Goal: Task Accomplishment & Management: Use online tool/utility

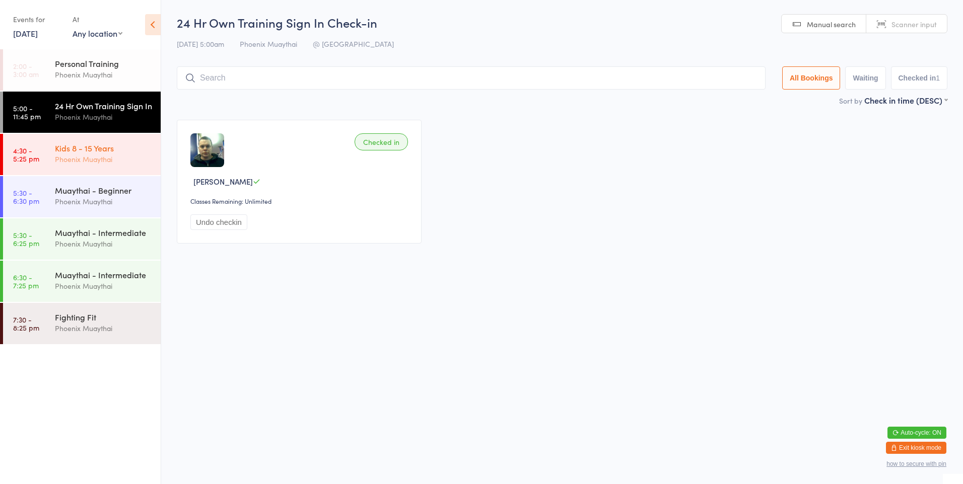
click at [130, 154] on div "Kids 8 - 15 Years" at bounding box center [103, 147] width 97 height 11
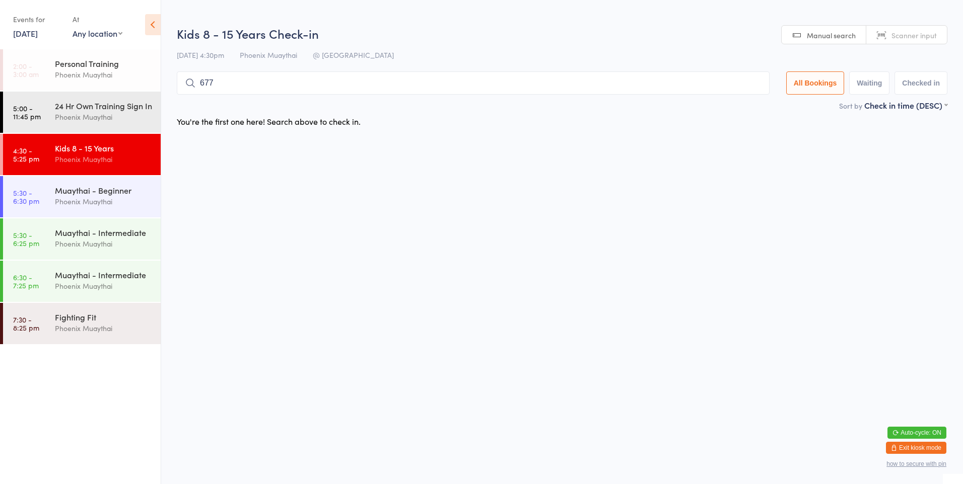
type input "6772"
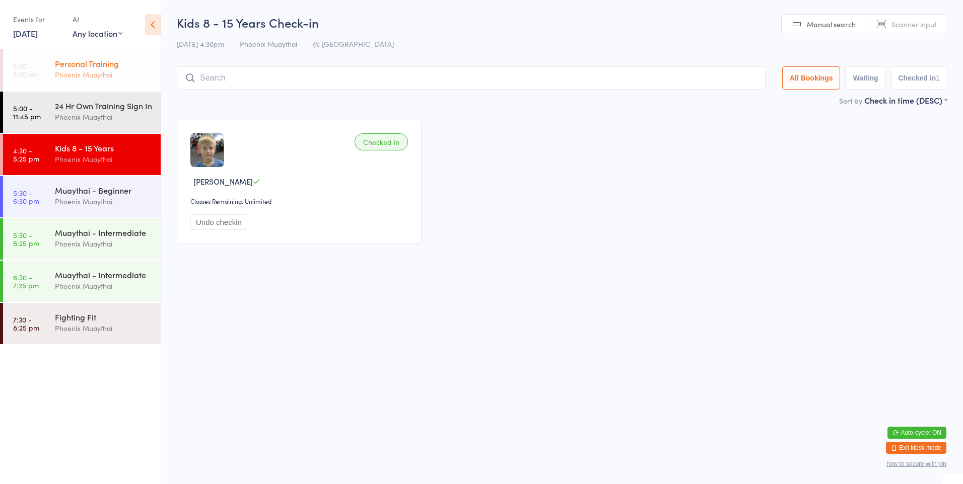
click at [88, 84] on div "Personal Training Phoenix Muaythai" at bounding box center [108, 69] width 106 height 40
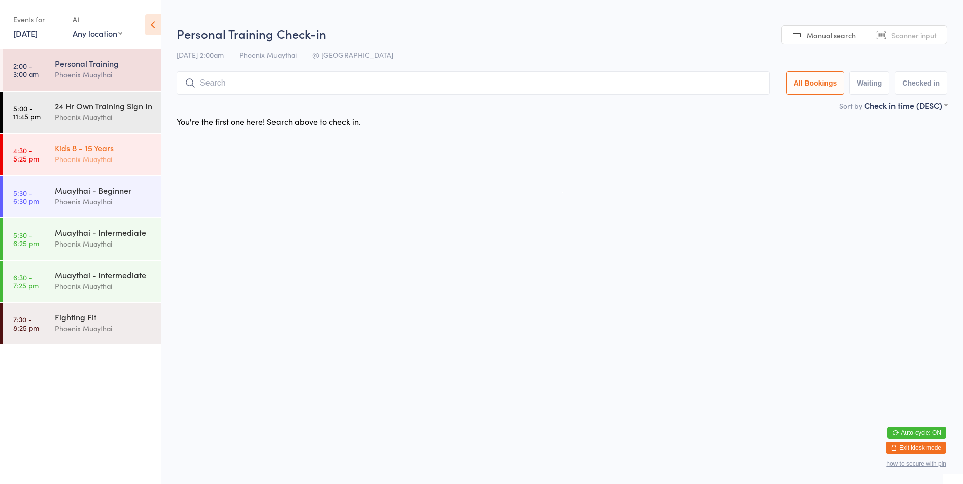
click at [53, 160] on link "4:30 - 5:25 pm Kids 8 - 15 Years [PERSON_NAME]" at bounding box center [82, 154] width 158 height 41
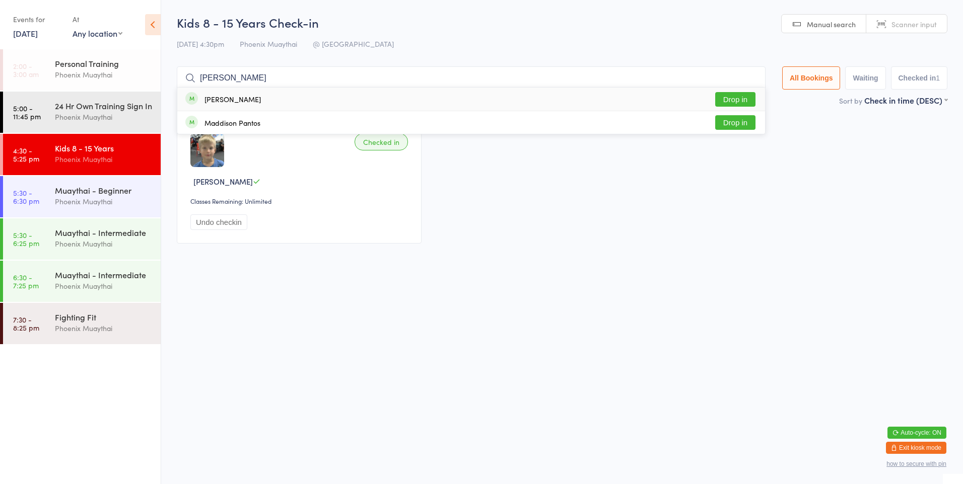
type input "[PERSON_NAME]"
drag, startPoint x: 739, startPoint y: 98, endPoint x: 770, endPoint y: 27, distance: 77.5
click at [739, 95] on button "Drop in" at bounding box center [735, 99] width 40 height 15
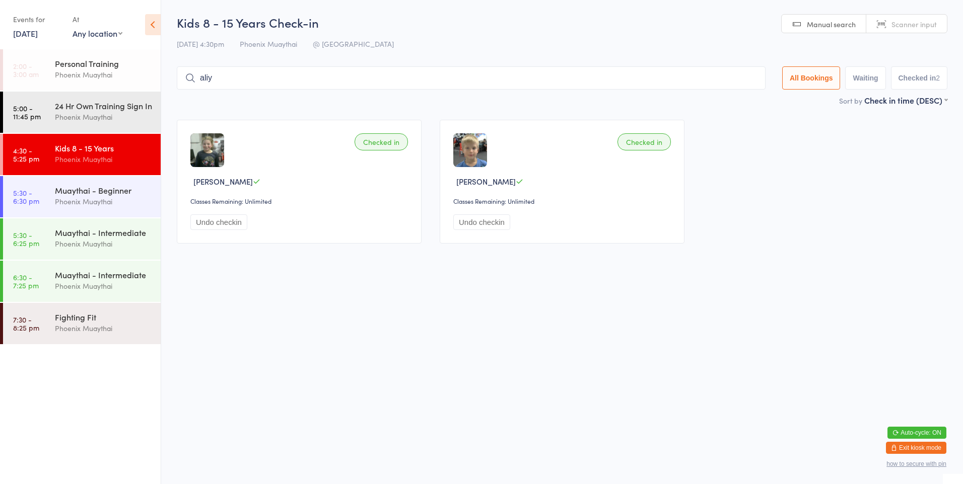
type input "aliya"
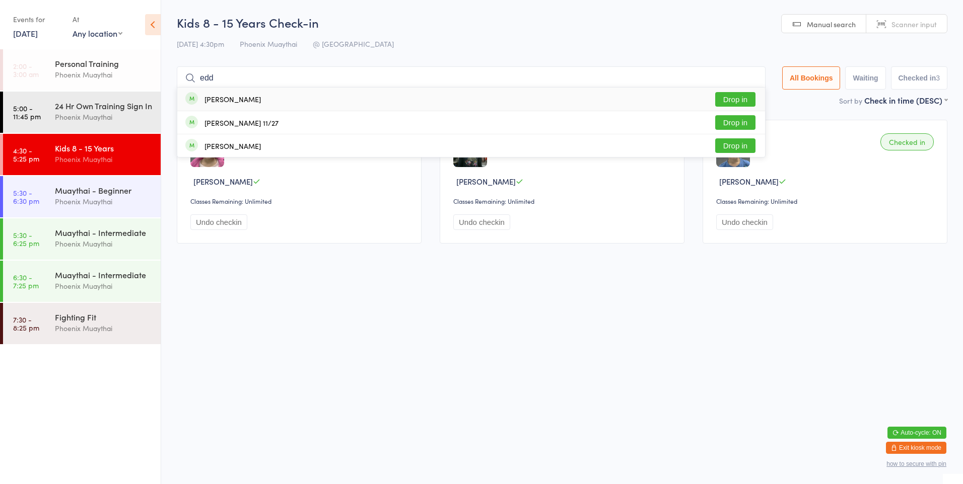
type input "edd"
click at [219, 96] on div "[PERSON_NAME]" at bounding box center [232, 99] width 56 height 8
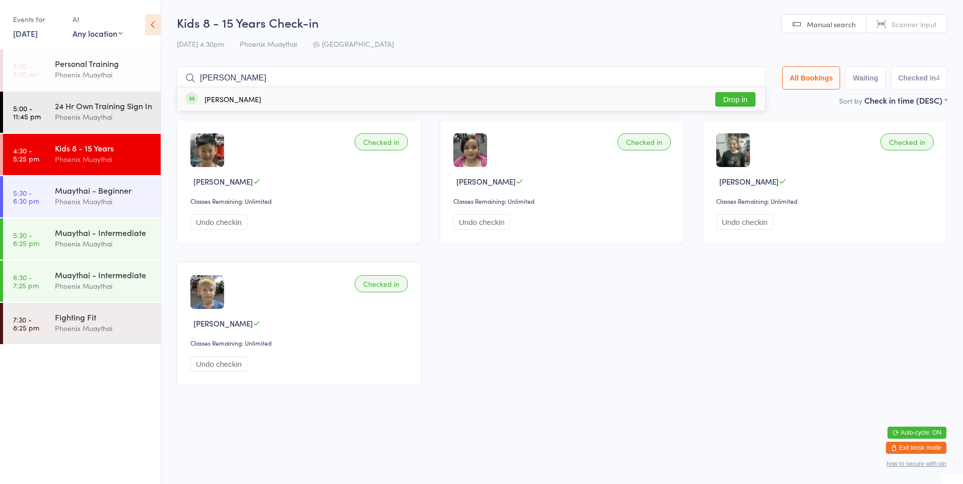
type input "[PERSON_NAME]"
click at [256, 92] on div "[PERSON_NAME] Drop in" at bounding box center [470, 99] width 587 height 23
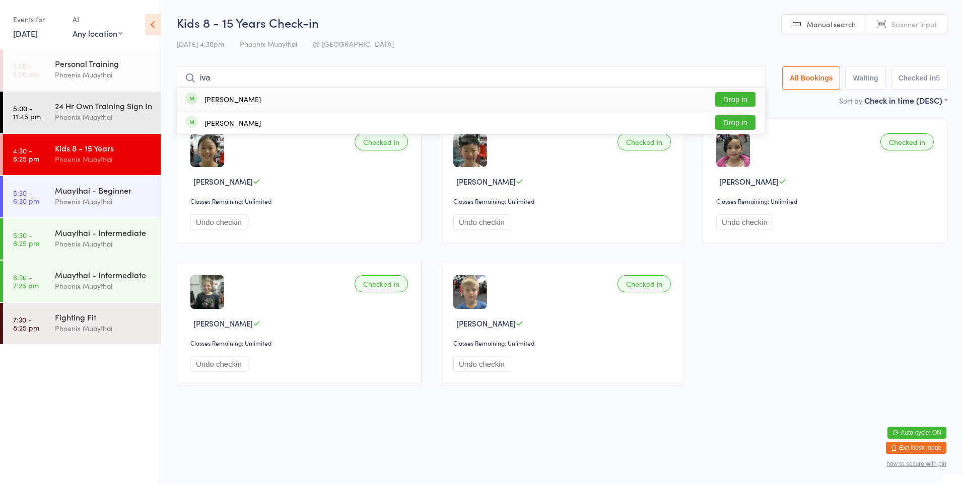
type input "iva"
click at [730, 96] on button "Drop in" at bounding box center [735, 99] width 40 height 15
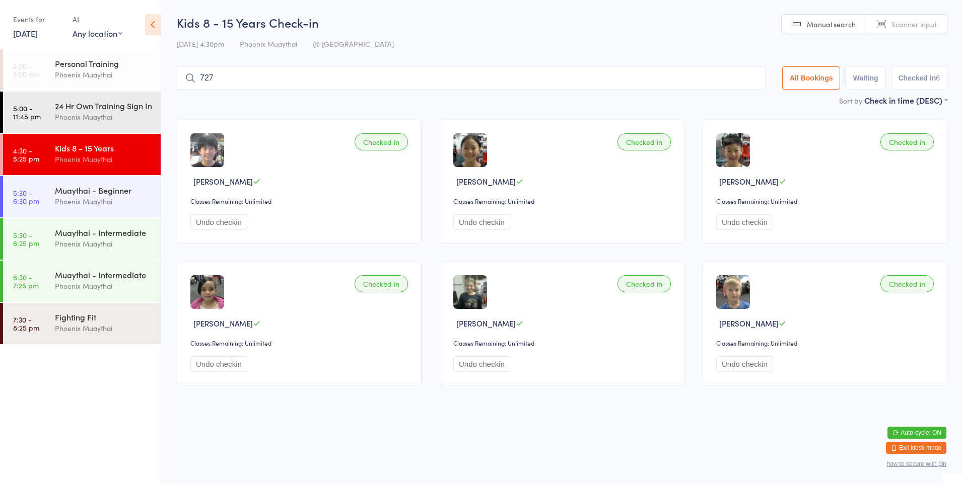
type input "7273"
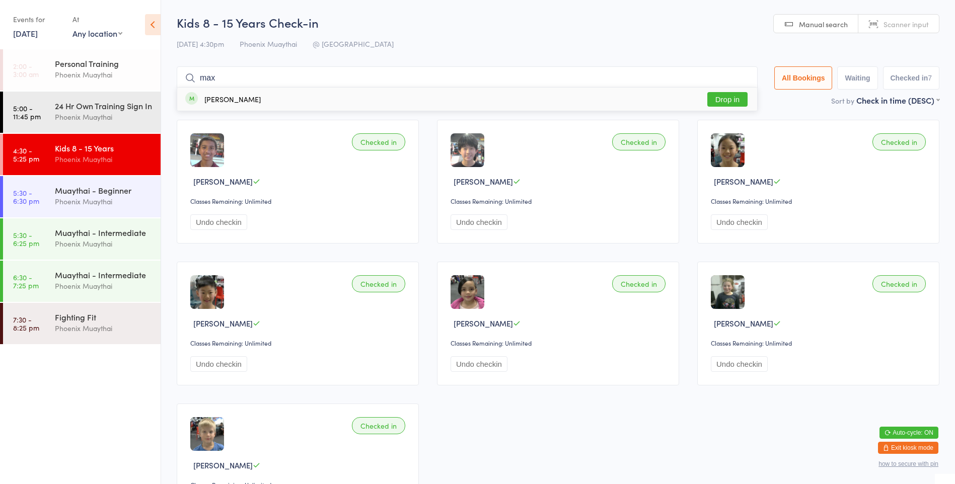
type input "max"
click at [718, 94] on button "Drop in" at bounding box center [727, 99] width 40 height 15
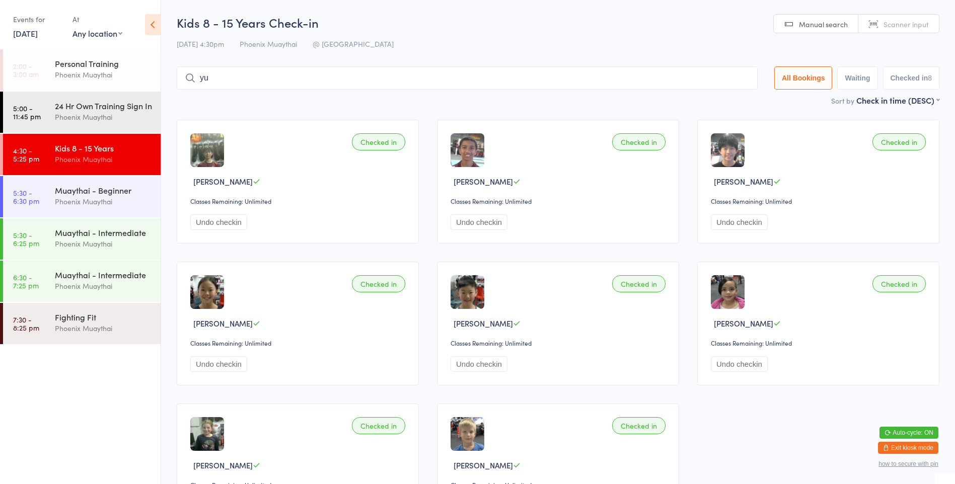
type input "yug"
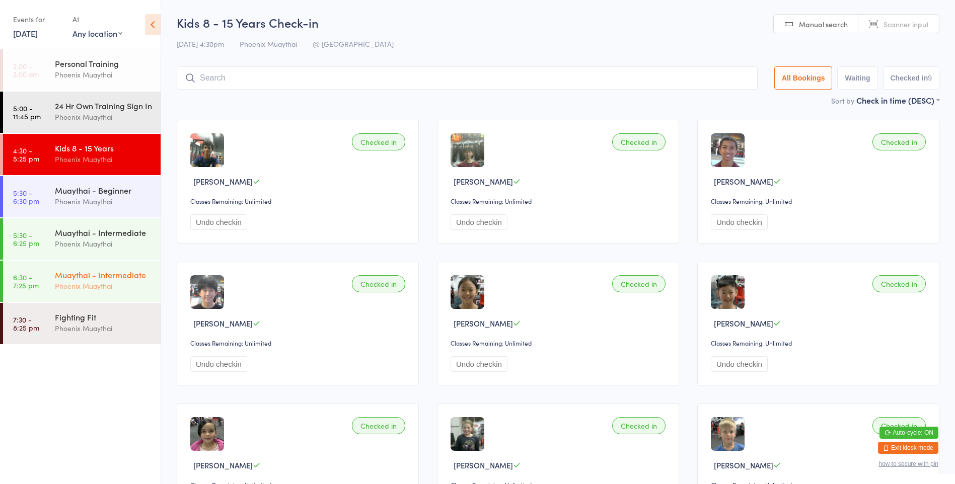
click at [148, 292] on div "Phoenix Muaythai" at bounding box center [103, 286] width 97 height 12
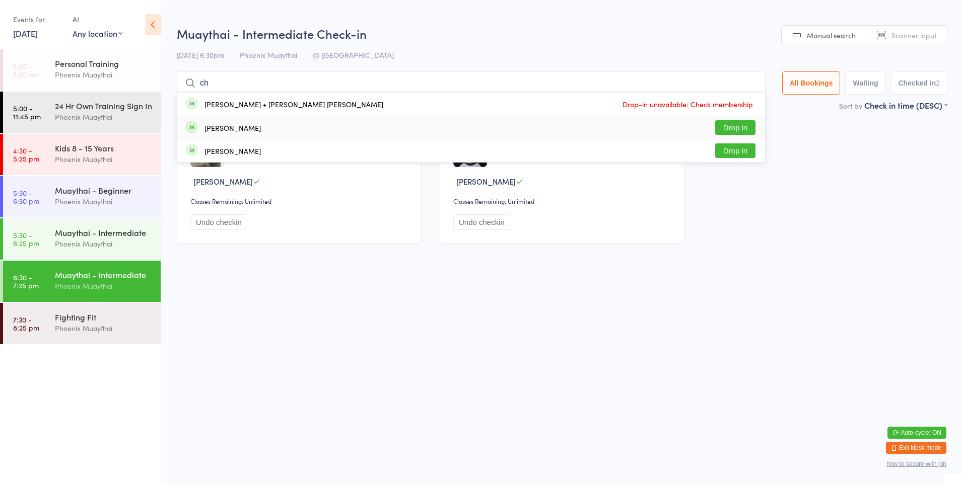
type input "ch"
click at [733, 133] on button "Drop in" at bounding box center [735, 127] width 40 height 15
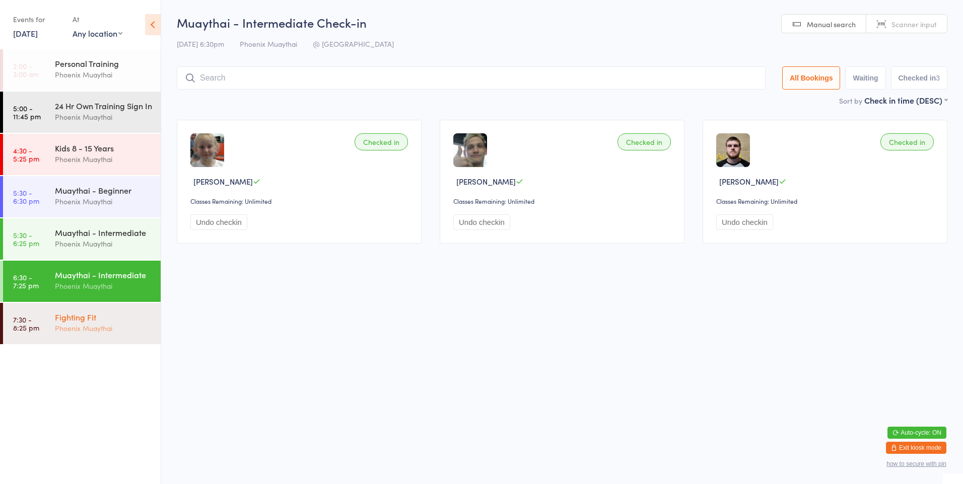
click at [77, 323] on div "Fighting Fit" at bounding box center [103, 317] width 97 height 11
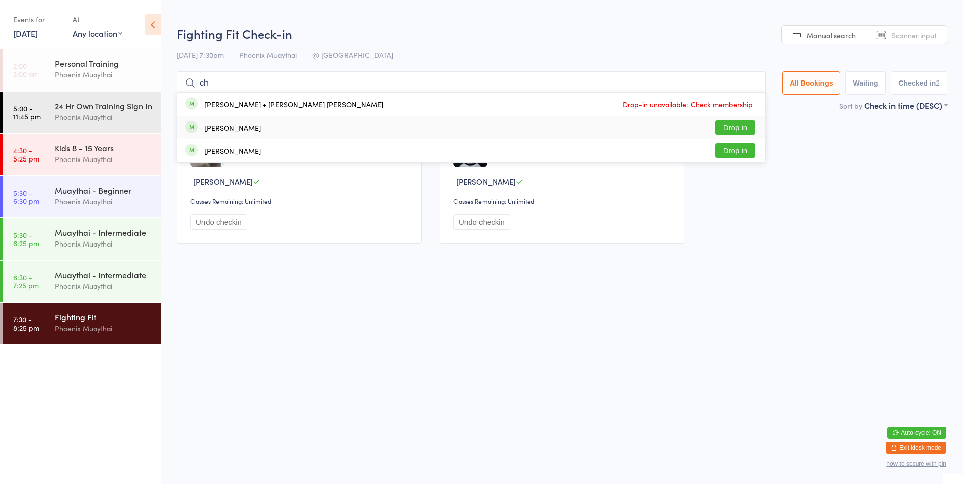
type input "ch"
drag, startPoint x: 723, startPoint y: 119, endPoint x: 725, endPoint y: 124, distance: 5.3
click at [724, 120] on div "[PERSON_NAME] Drop in" at bounding box center [470, 127] width 587 height 23
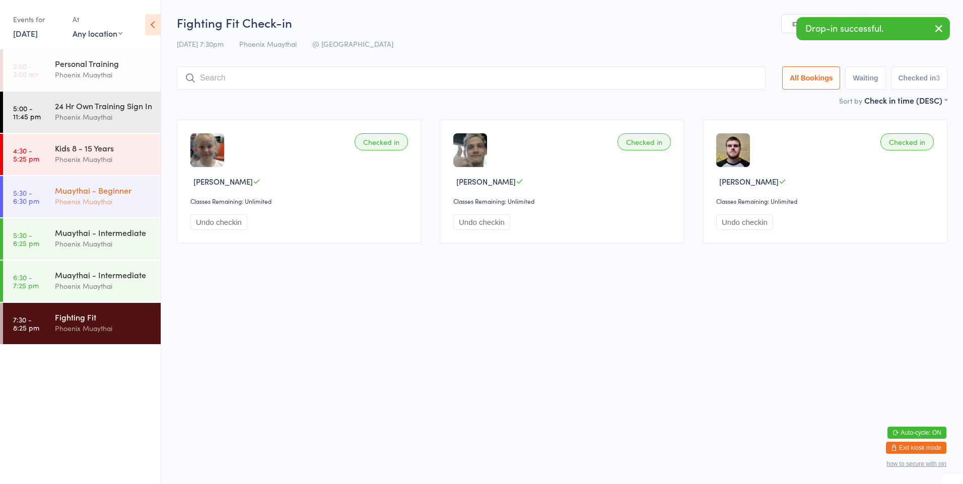
click at [90, 216] on div "Muaythai - Beginner Phoenix Muaythai" at bounding box center [108, 196] width 106 height 40
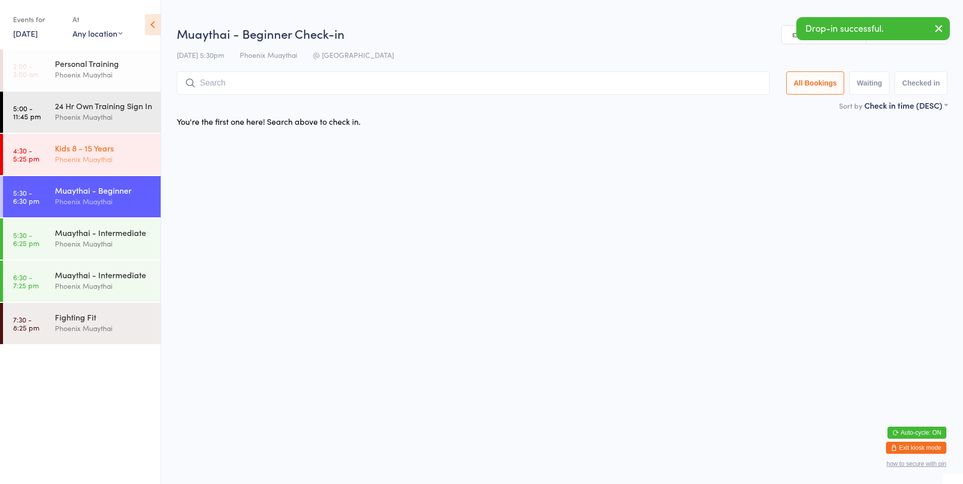
click at [86, 154] on div "Kids 8 - 15 Years" at bounding box center [103, 147] width 97 height 11
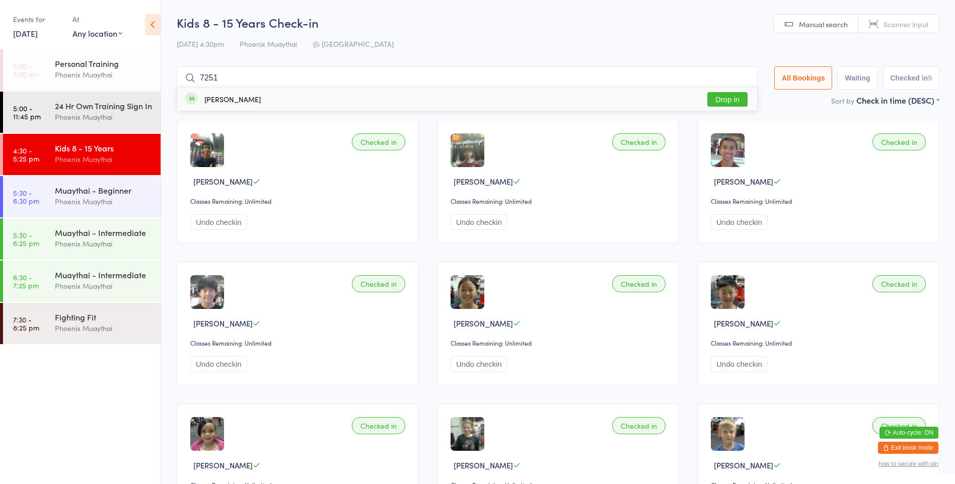
type input "7251"
click at [727, 99] on button "Drop in" at bounding box center [727, 99] width 40 height 15
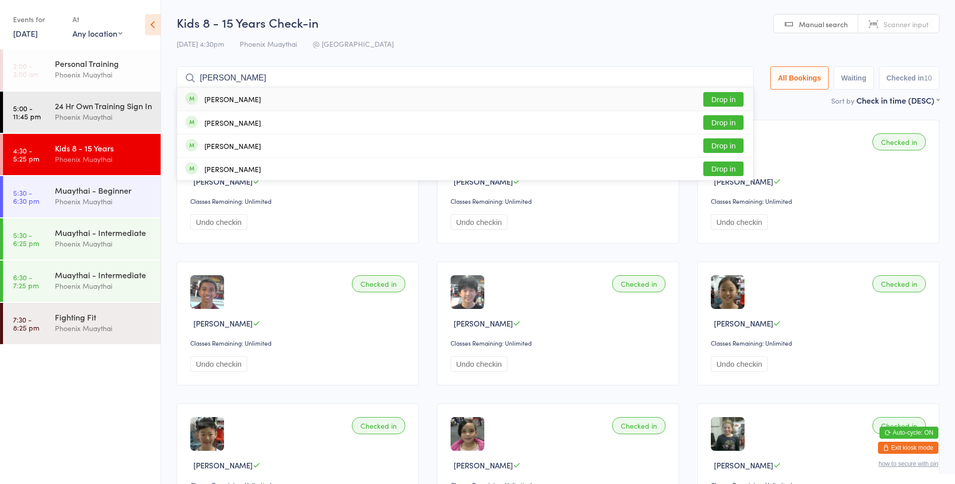
type input "[PERSON_NAME]"
click at [721, 102] on button "Drop in" at bounding box center [723, 99] width 40 height 15
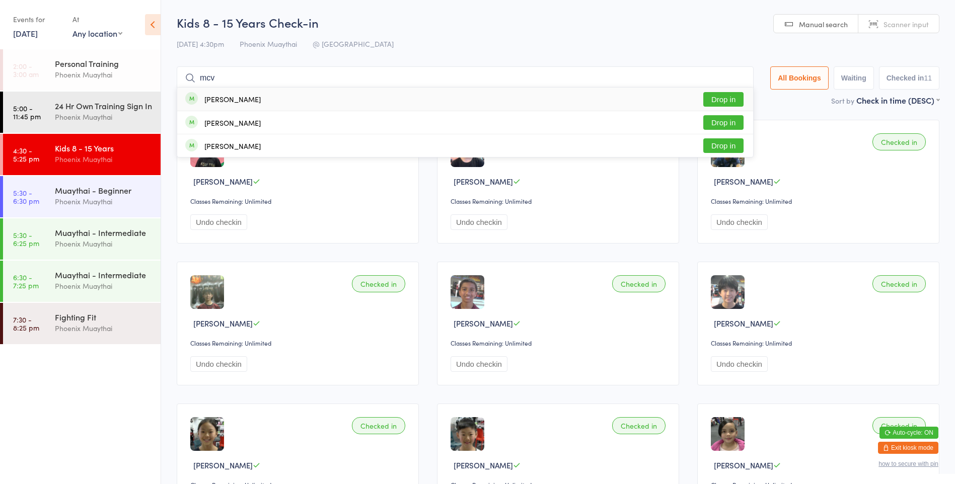
type input "mcv"
drag, startPoint x: 726, startPoint y: 99, endPoint x: 709, endPoint y: 113, distance: 22.2
click at [725, 99] on button "Drop in" at bounding box center [723, 99] width 40 height 15
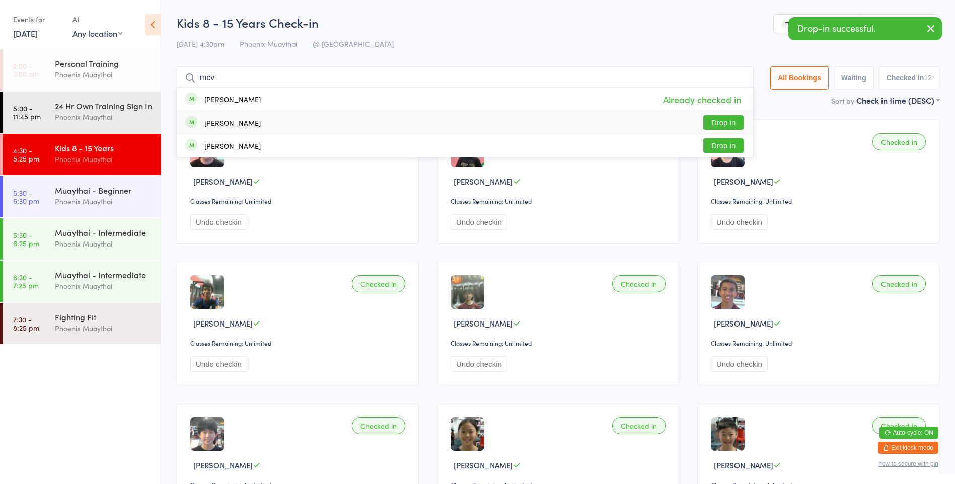
type input "mcv"
click at [717, 116] on button "Drop in" at bounding box center [723, 122] width 40 height 15
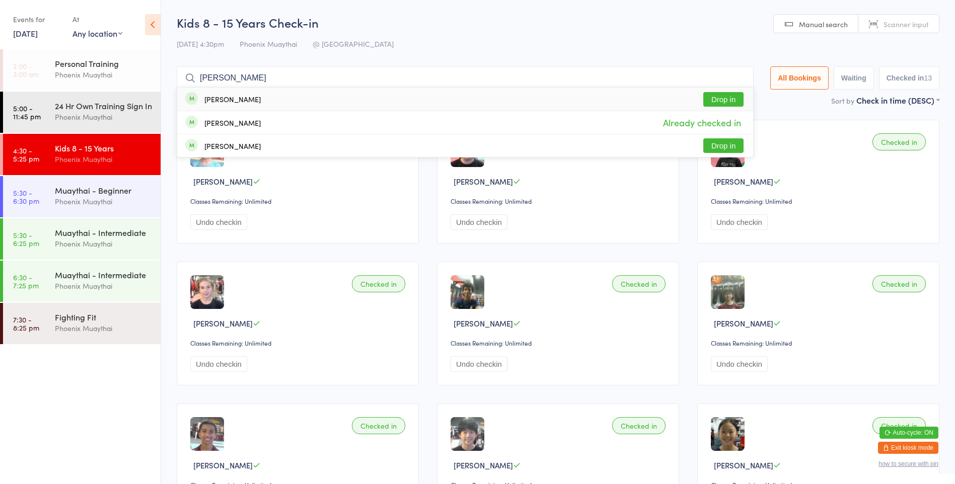
type input "[PERSON_NAME]"
click at [725, 105] on button "Drop in" at bounding box center [723, 99] width 40 height 15
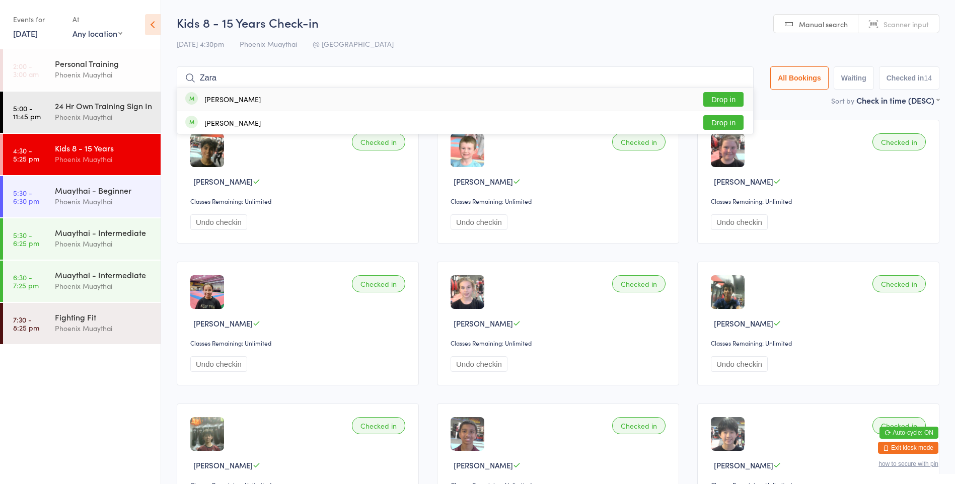
type input "Zara"
click at [727, 97] on button "Drop in" at bounding box center [723, 99] width 40 height 15
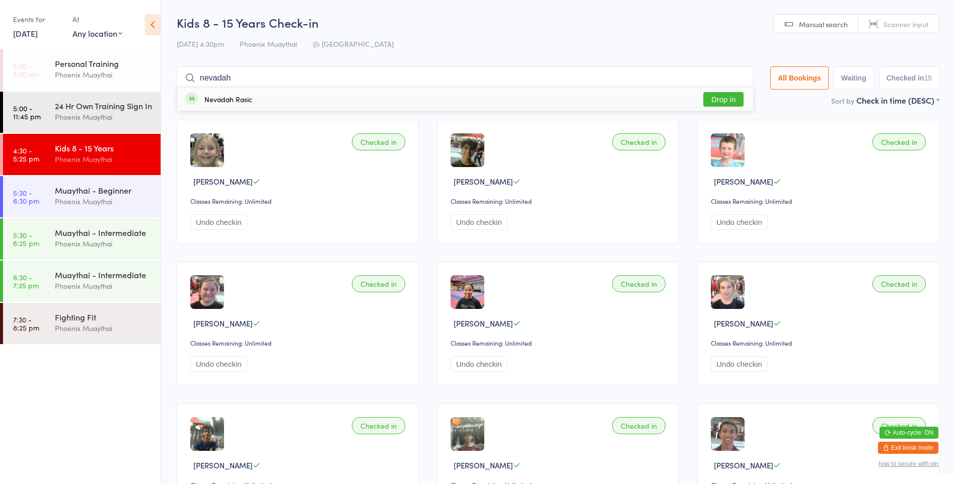
type input "nevadah"
click at [714, 99] on button "Drop in" at bounding box center [723, 99] width 40 height 15
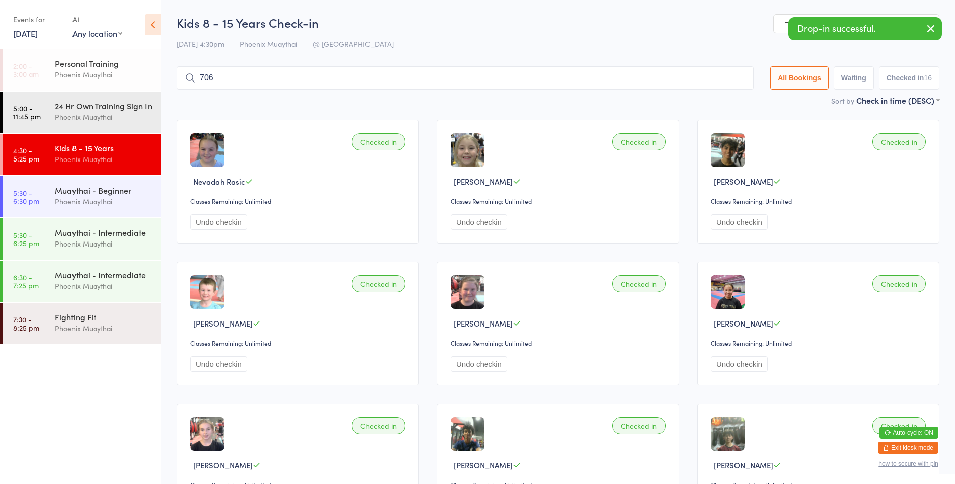
type input "7066"
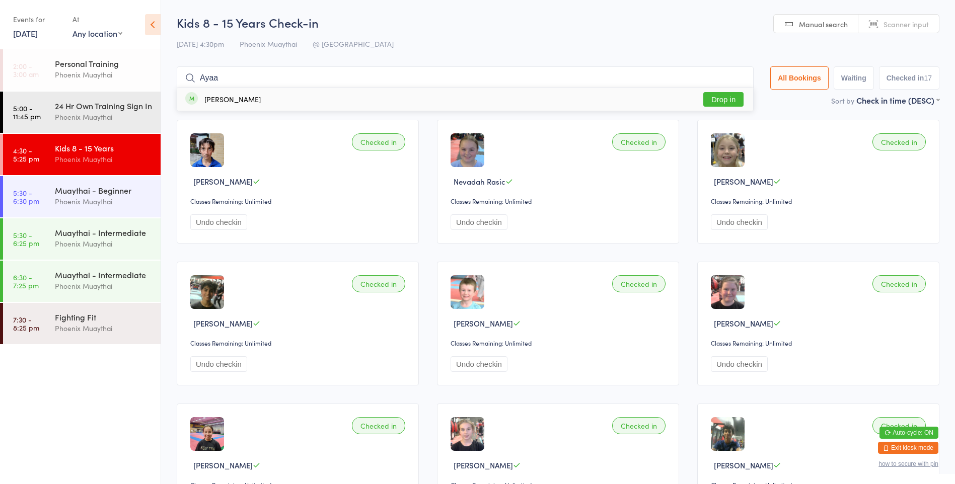
type input "Ayaa"
click at [727, 93] on button "Drop in" at bounding box center [723, 99] width 40 height 15
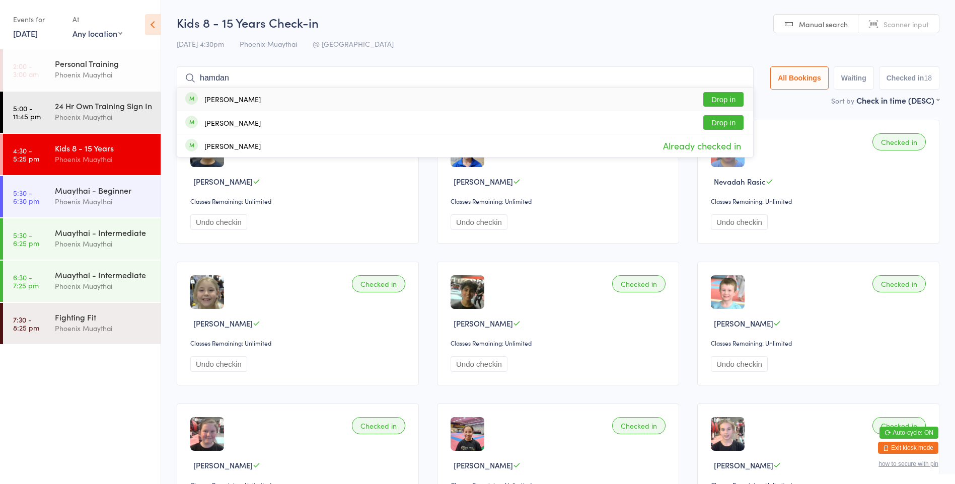
type input "hamdan"
click at [731, 96] on button "Drop in" at bounding box center [723, 99] width 40 height 15
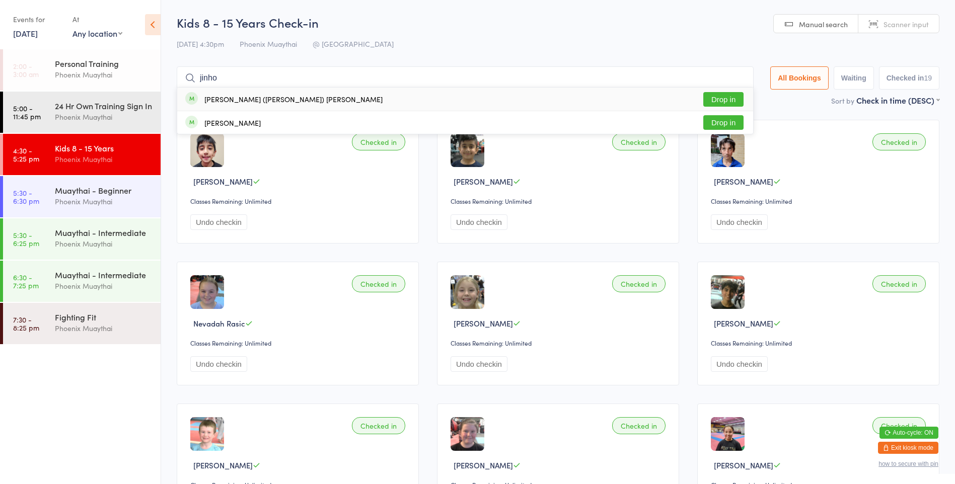
type input "jinho"
click at [726, 98] on button "Drop in" at bounding box center [723, 99] width 40 height 15
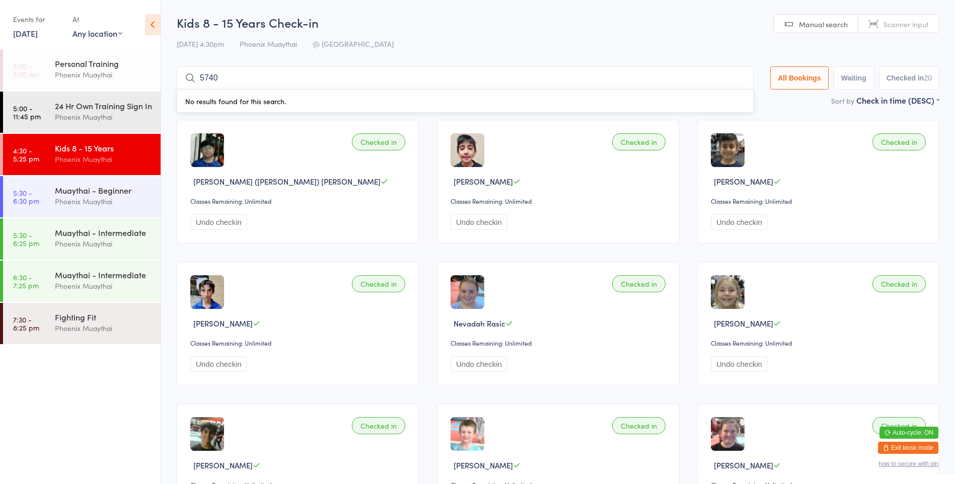
type input "5740"
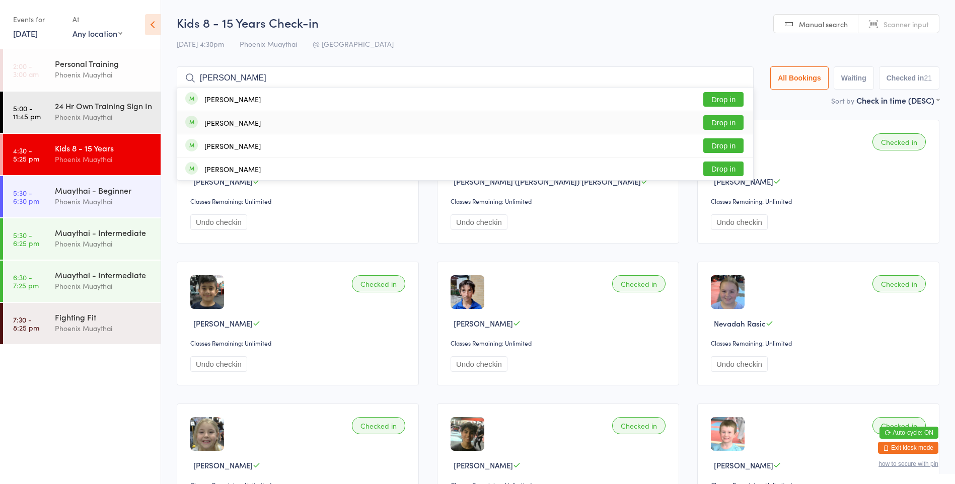
type input "[PERSON_NAME]"
click at [311, 115] on div "[PERSON_NAME] Drop in" at bounding box center [465, 122] width 576 height 23
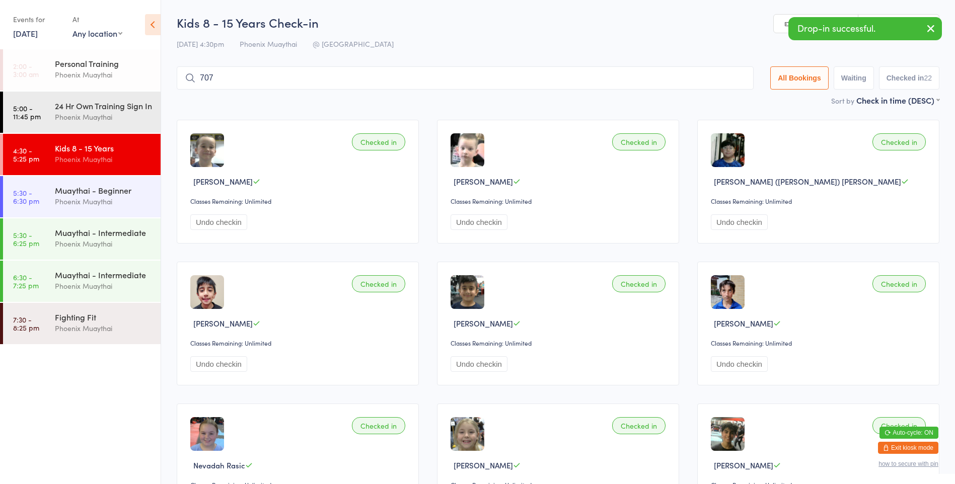
type input "7075"
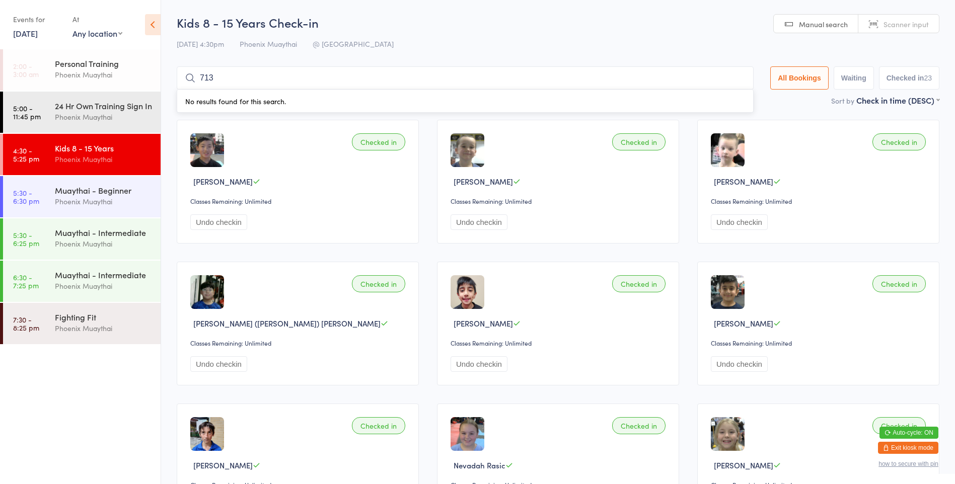
type input "7132"
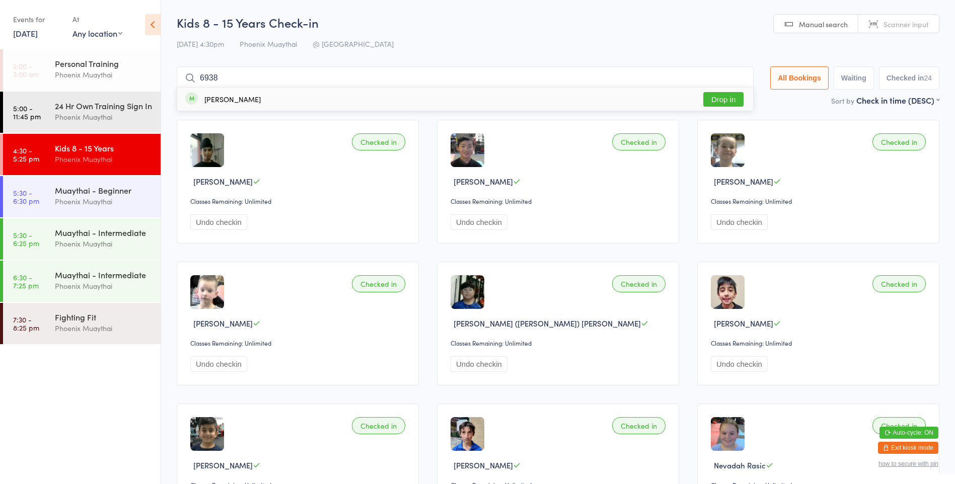
type input "6938"
click at [711, 103] on button "Drop in" at bounding box center [723, 99] width 40 height 15
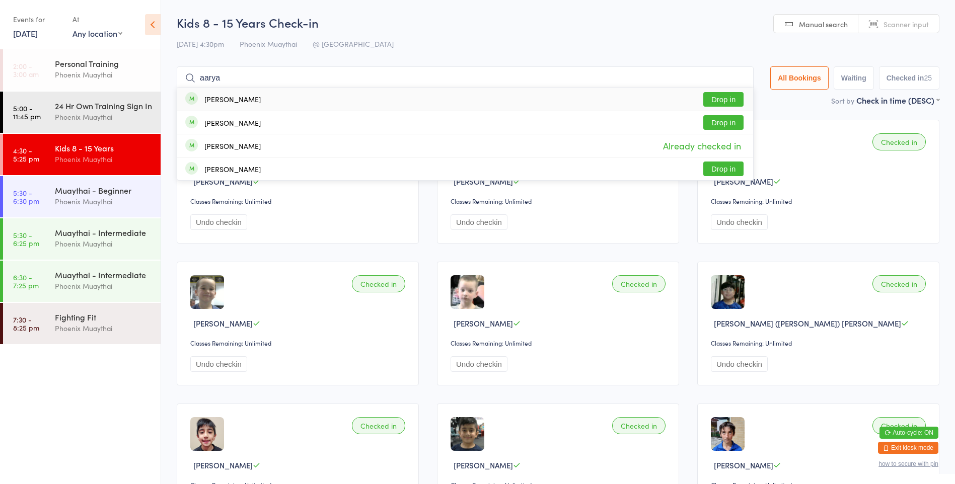
type input "aarya"
click at [732, 101] on button "Drop in" at bounding box center [723, 99] width 40 height 15
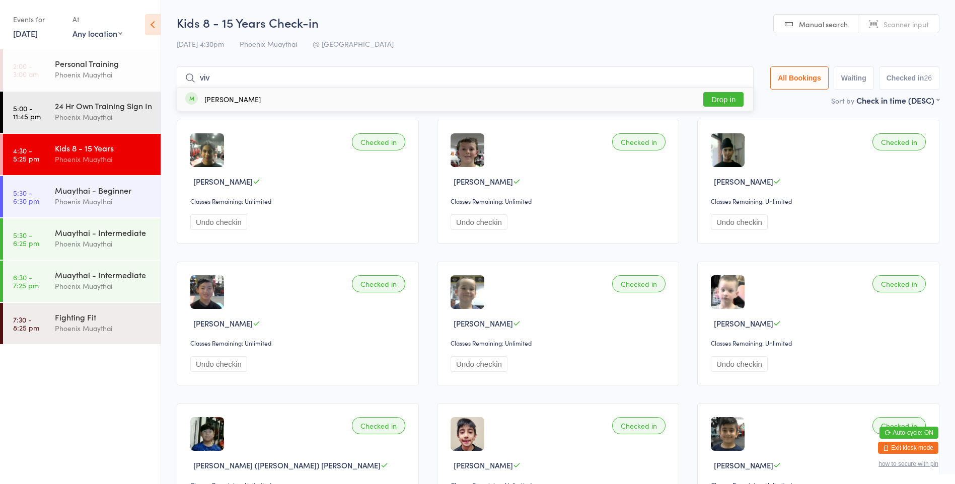
type input "viv"
click at [723, 105] on button "Drop in" at bounding box center [723, 99] width 40 height 15
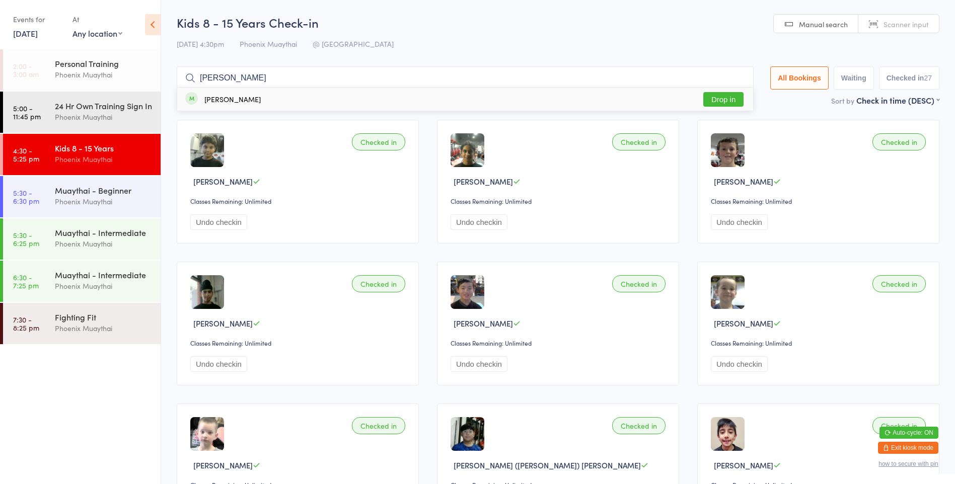
type input "[PERSON_NAME]"
click at [721, 100] on button "Drop in" at bounding box center [723, 99] width 40 height 15
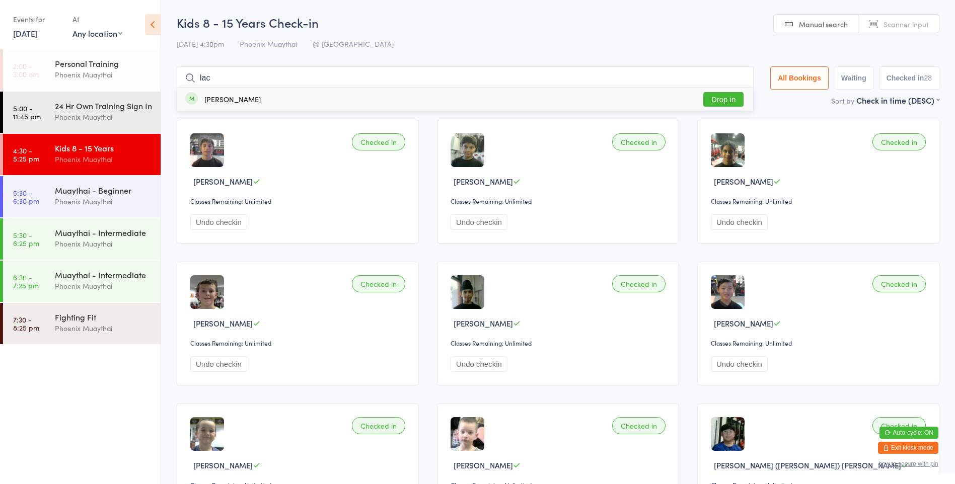
click at [549, 76] on input "lac" at bounding box center [465, 77] width 577 height 23
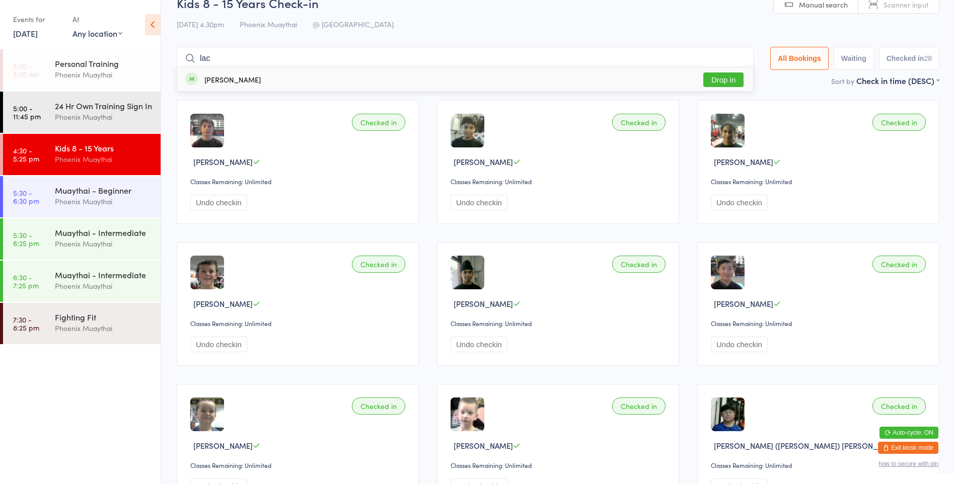
scroll to position [66, 0]
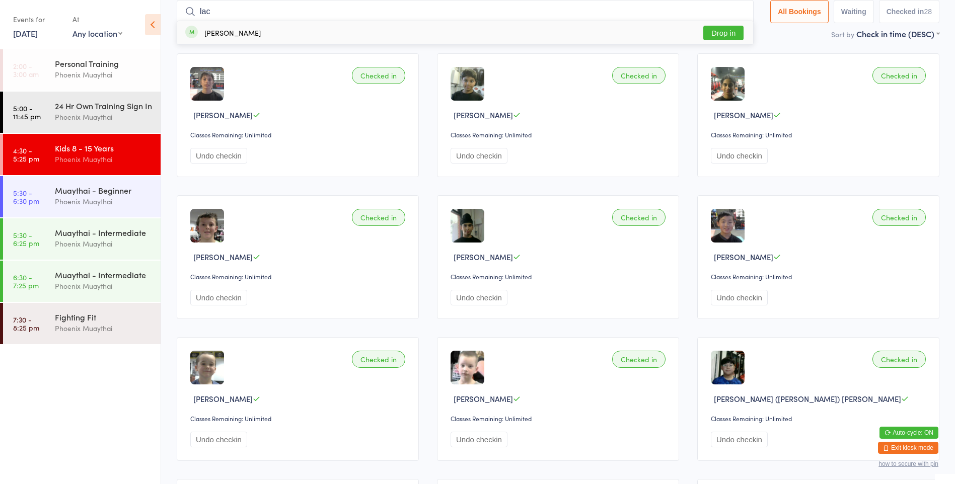
type input "lac"
click at [555, 25] on div "[PERSON_NAME] Drop in" at bounding box center [465, 32] width 576 height 23
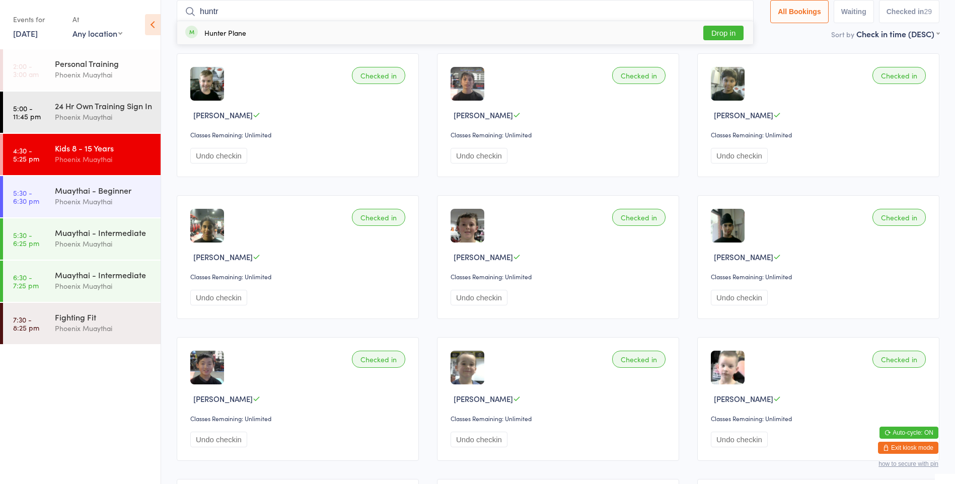
type input "huntr"
drag, startPoint x: 724, startPoint y: 21, endPoint x: 718, endPoint y: 38, distance: 18.2
click at [720, 31] on div "Hunter Plane Drop in" at bounding box center [465, 32] width 576 height 23
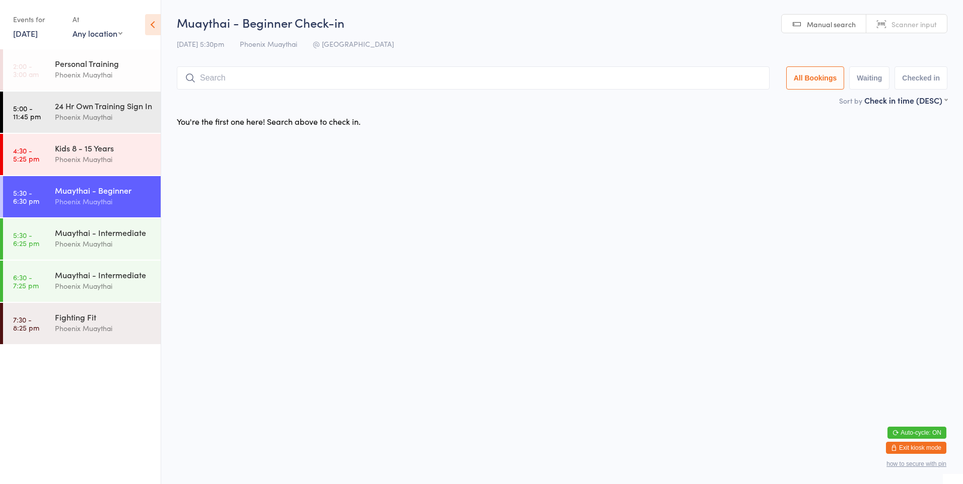
type input "t"
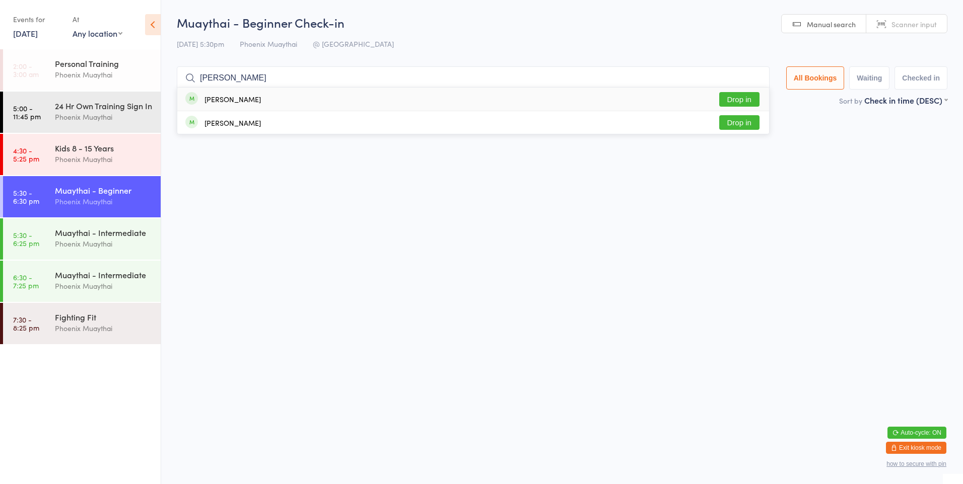
type input "[PERSON_NAME]"
click at [726, 101] on button "Drop in" at bounding box center [739, 99] width 40 height 15
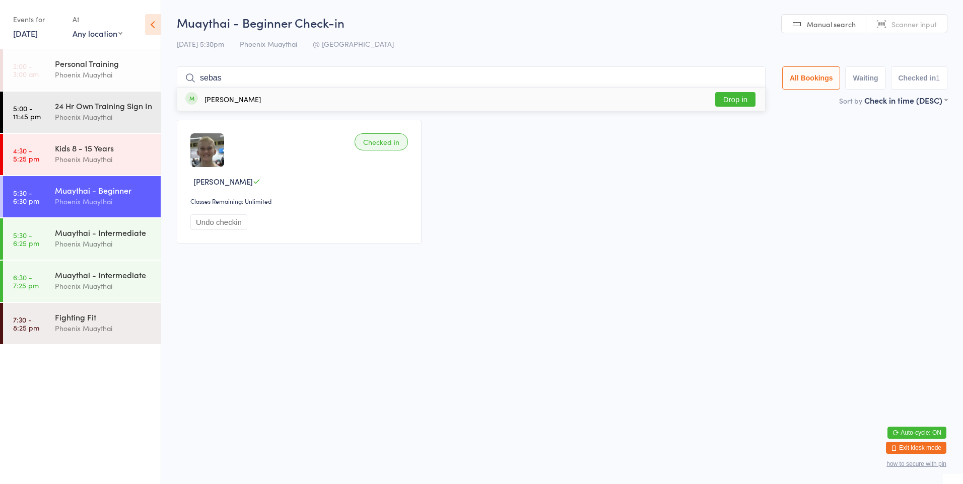
type input "sebas"
drag, startPoint x: 243, startPoint y: 106, endPoint x: 250, endPoint y: 100, distance: 10.0
click at [245, 104] on div "[PERSON_NAME] Drop in" at bounding box center [470, 99] width 587 height 23
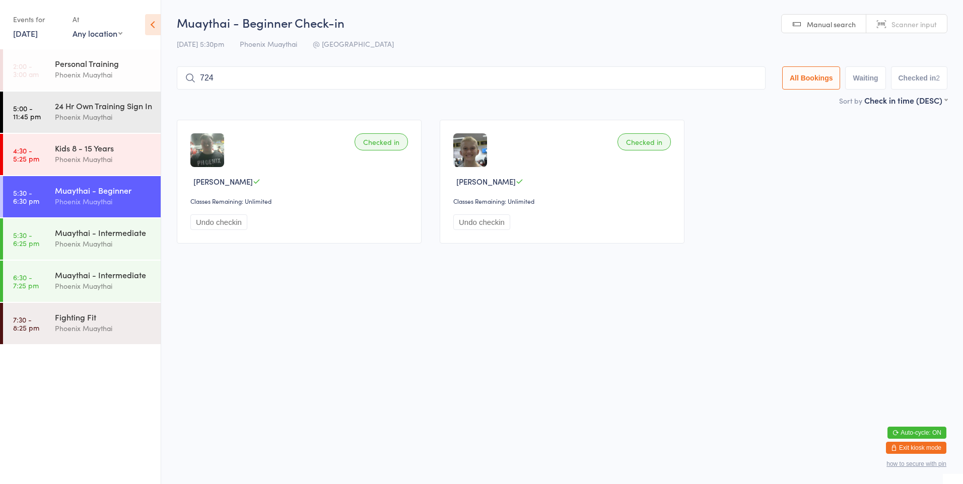
type input "7242"
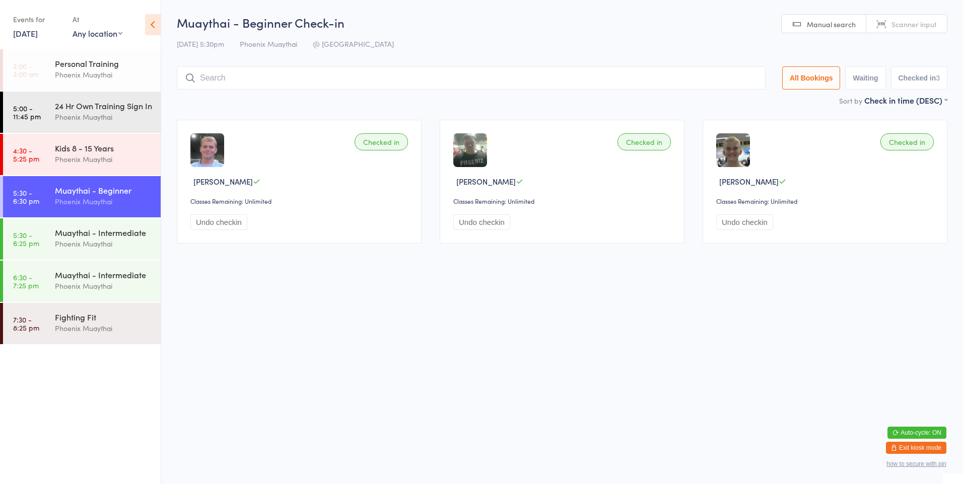
click at [275, 82] on input "search" at bounding box center [471, 77] width 588 height 23
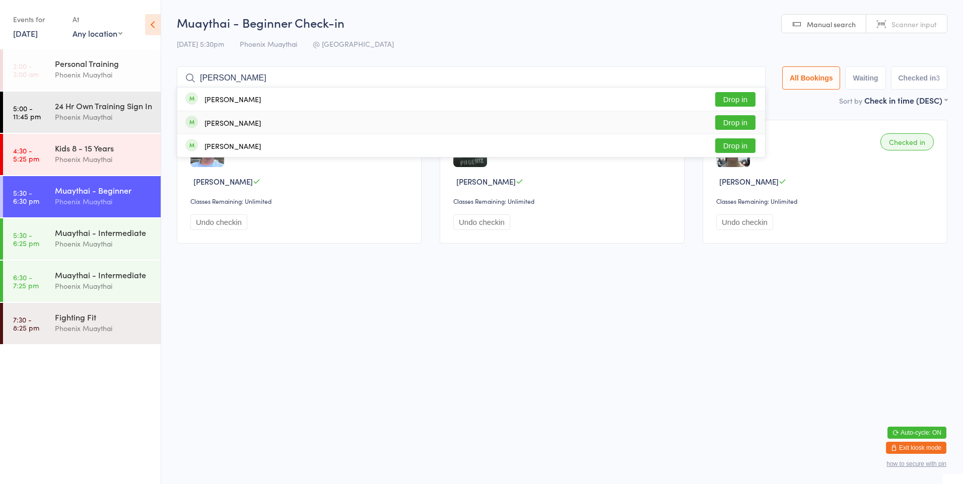
type input "[PERSON_NAME]"
click at [722, 127] on button "Drop in" at bounding box center [735, 122] width 40 height 15
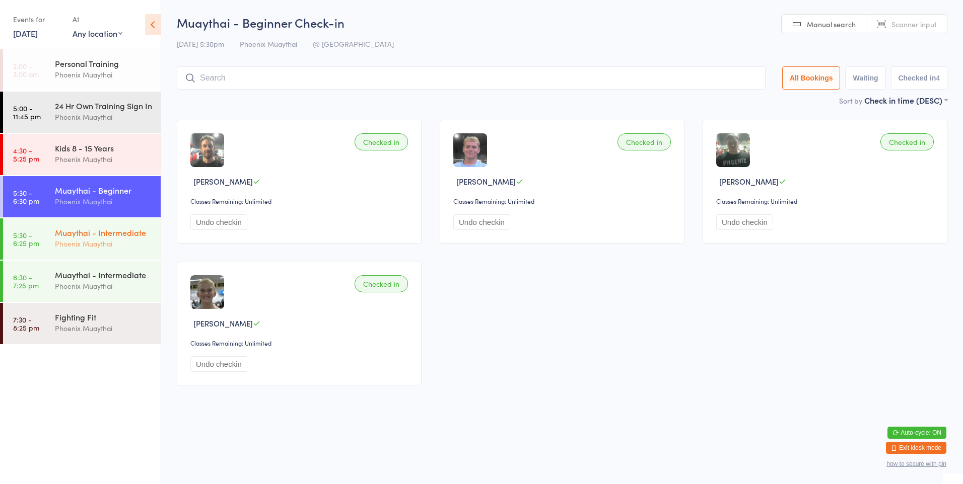
click at [120, 250] on div "Phoenix Muaythai" at bounding box center [103, 244] width 97 height 12
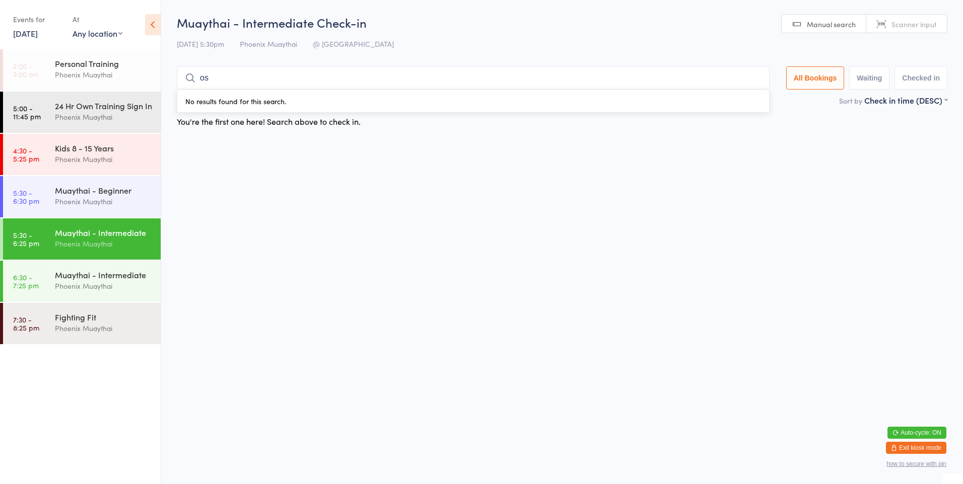
type input "o"
type input "odin"
click at [229, 99] on div "[PERSON_NAME]" at bounding box center [232, 99] width 56 height 8
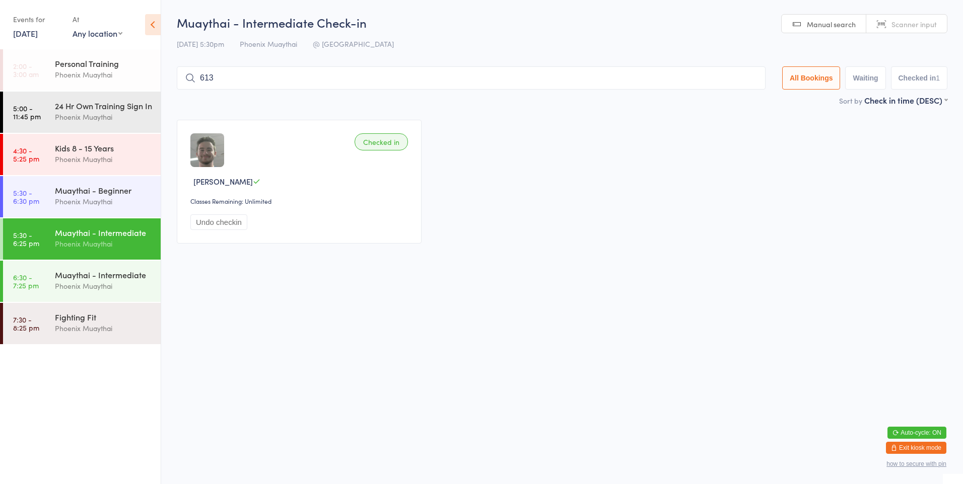
type input "6134"
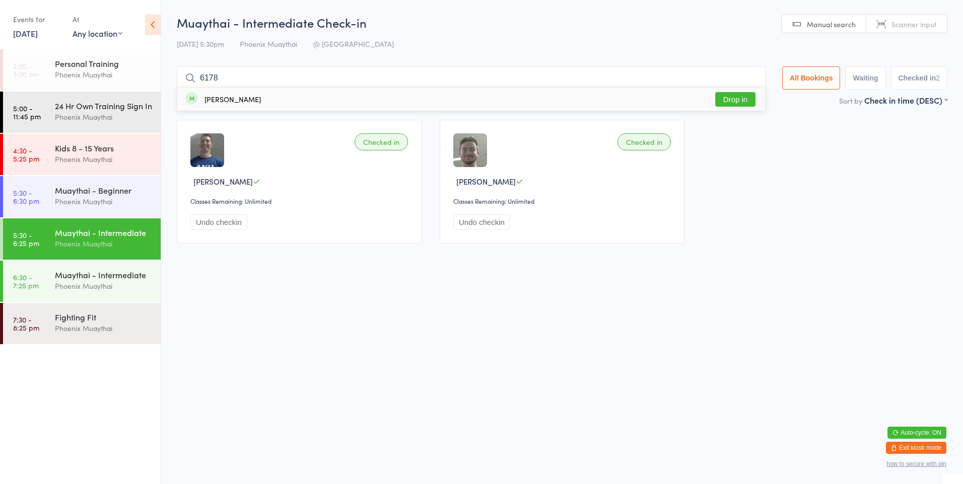
type input "6178"
click at [741, 97] on button "Drop in" at bounding box center [735, 99] width 40 height 15
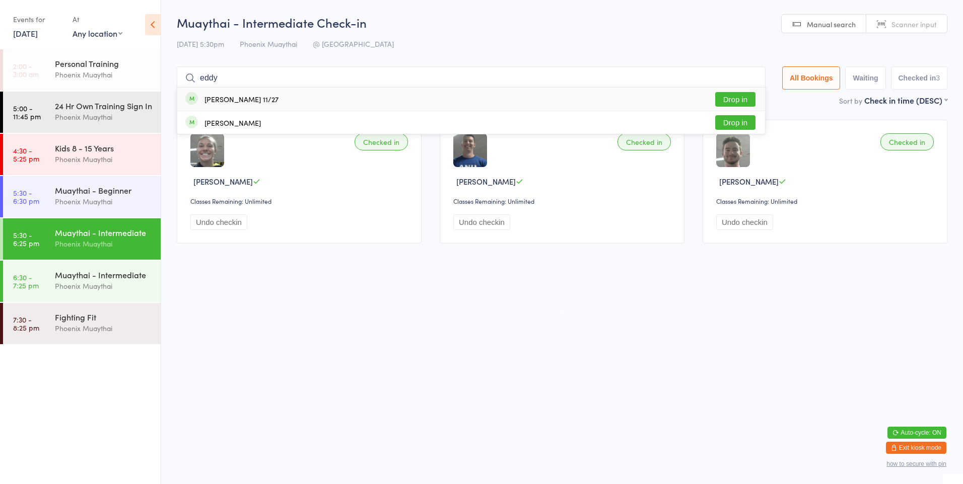
type input "eddy"
click at [282, 101] on div "[PERSON_NAME] 11/27 Drop in" at bounding box center [470, 99] width 587 height 23
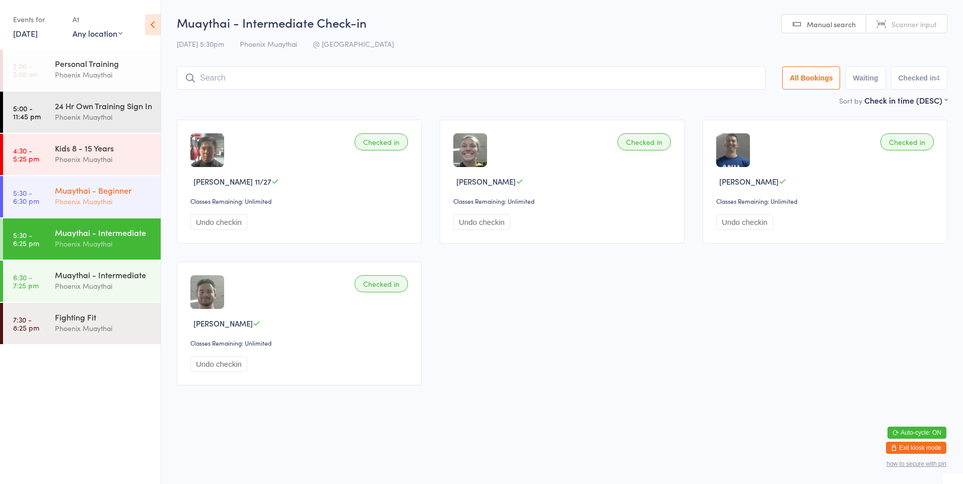
click at [72, 196] on div "Muaythai - Beginner" at bounding box center [103, 190] width 97 height 11
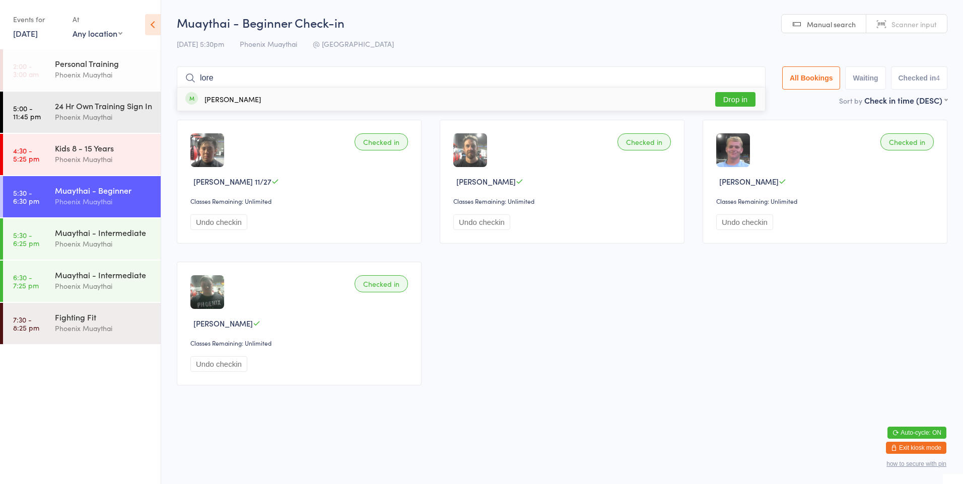
type input "lore"
click at [727, 94] on button "Drop in" at bounding box center [735, 99] width 40 height 15
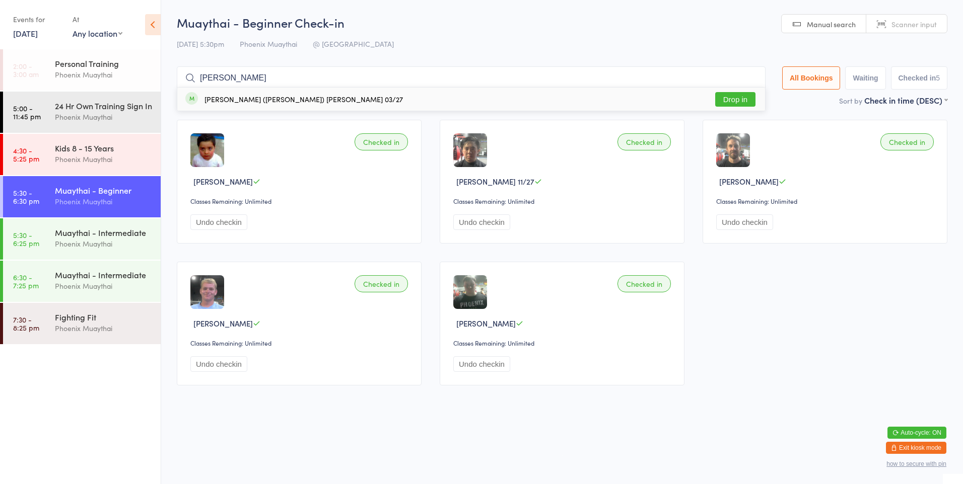
type input "[PERSON_NAME]"
click at [743, 105] on button "Drop in" at bounding box center [735, 99] width 40 height 15
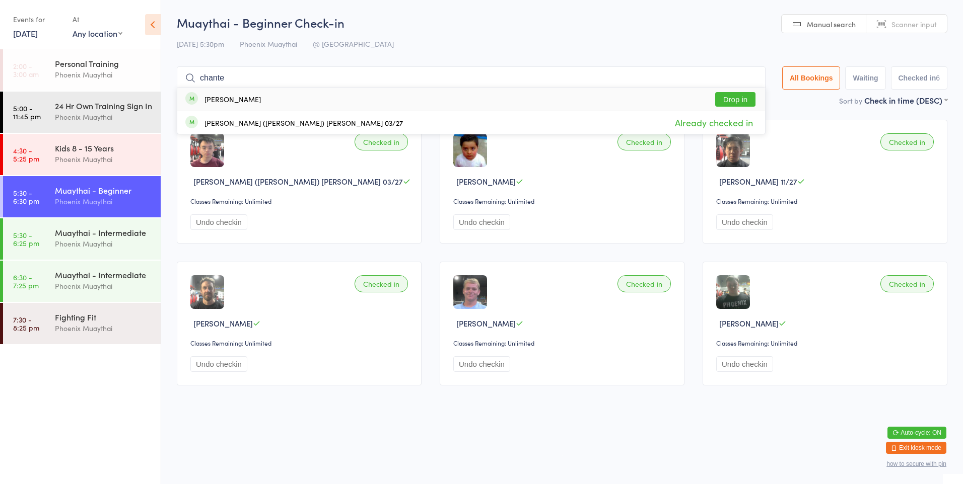
type input "chante"
click at [740, 99] on button "Drop in" at bounding box center [735, 99] width 40 height 15
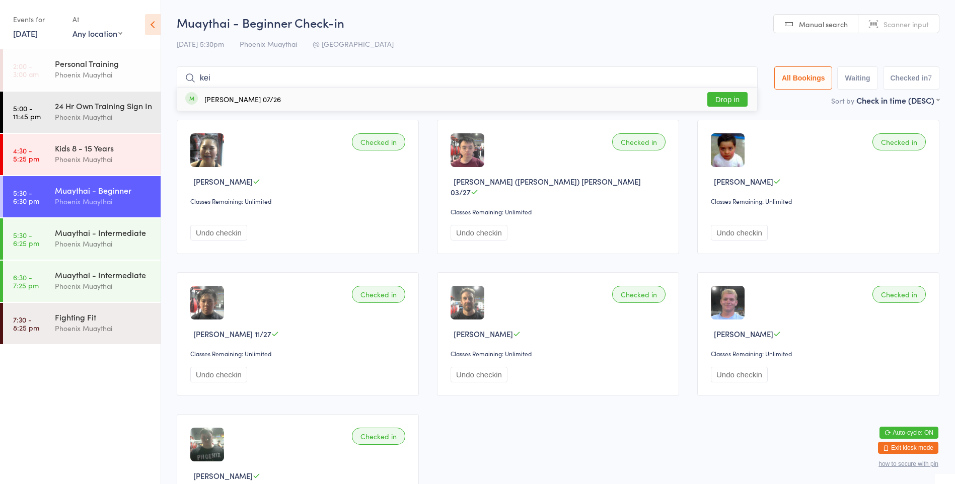
type input "kei"
drag, startPoint x: 717, startPoint y: 103, endPoint x: 726, endPoint y: 87, distance: 18.5
click at [725, 89] on div "[PERSON_NAME] 07/26 Drop in" at bounding box center [467, 99] width 580 height 23
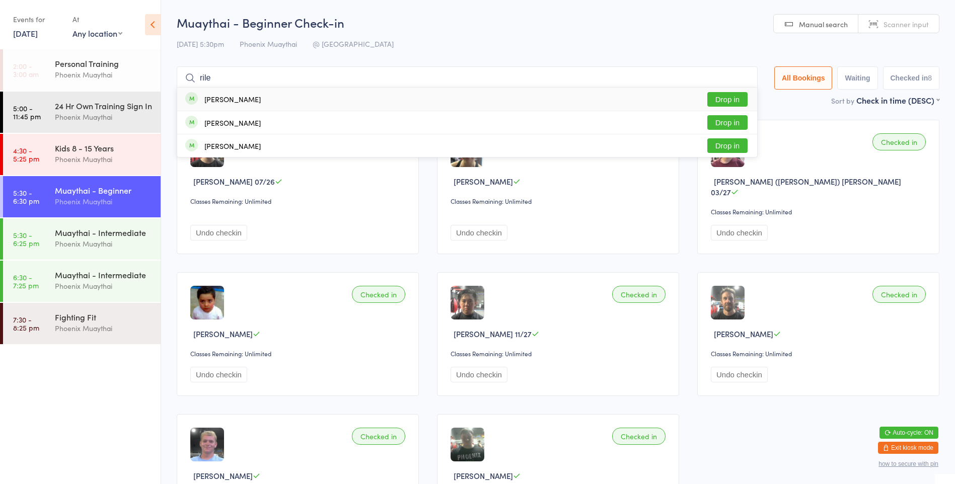
type input "rile"
click at [230, 101] on div "[PERSON_NAME]" at bounding box center [232, 99] width 56 height 8
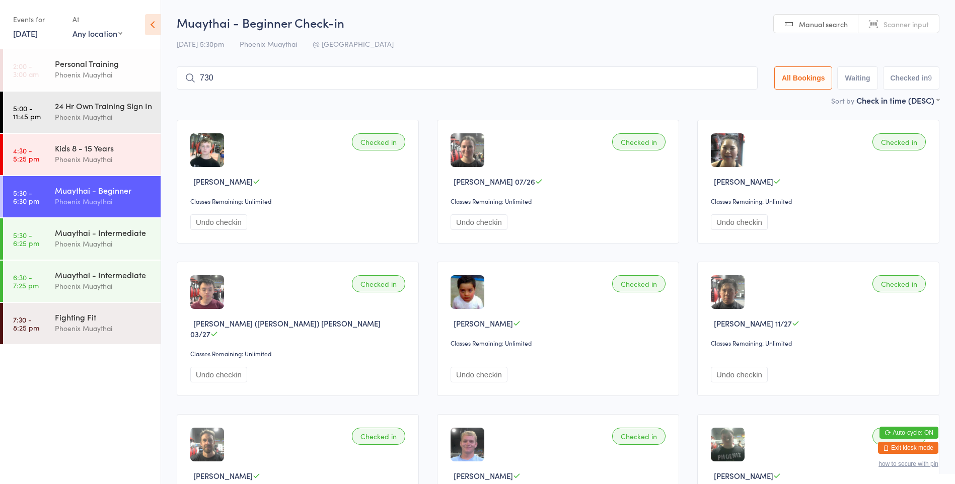
type input "7305"
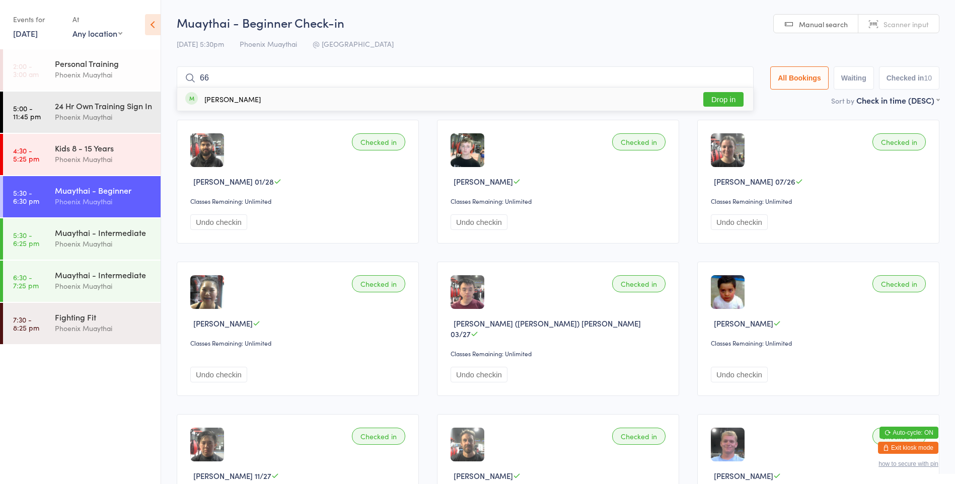
type input "6"
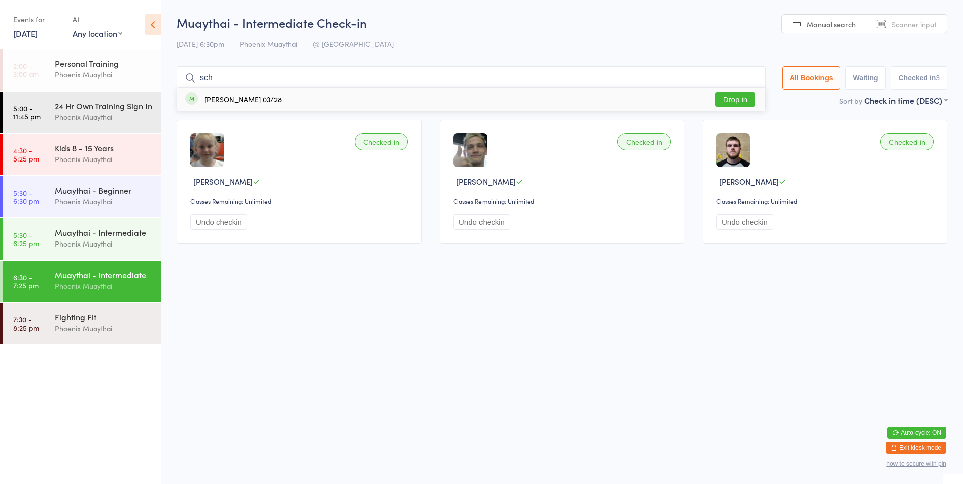
type input "sch"
click at [285, 103] on div "[PERSON_NAME] 03/28 Drop in" at bounding box center [470, 99] width 587 height 23
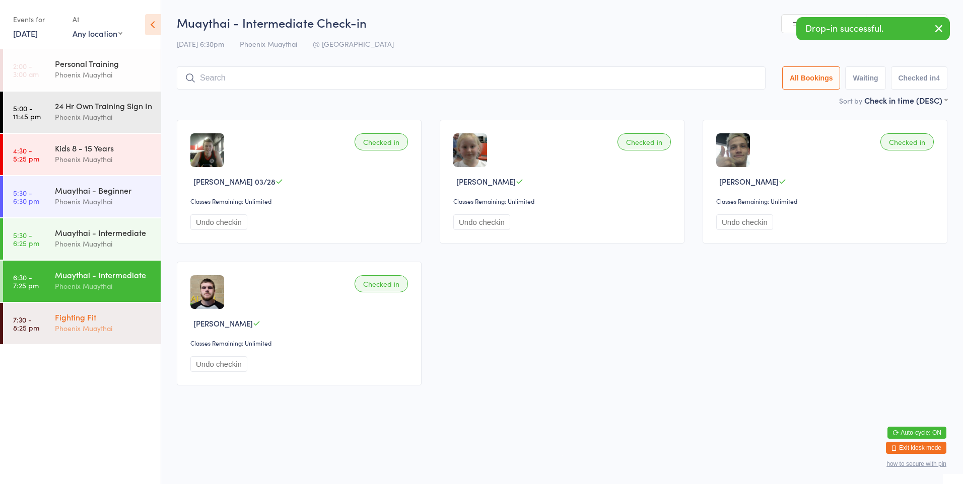
drag, startPoint x: 97, startPoint y: 326, endPoint x: 111, endPoint y: 293, distance: 35.6
click at [96, 323] on div "Fighting Fit" at bounding box center [103, 317] width 97 height 11
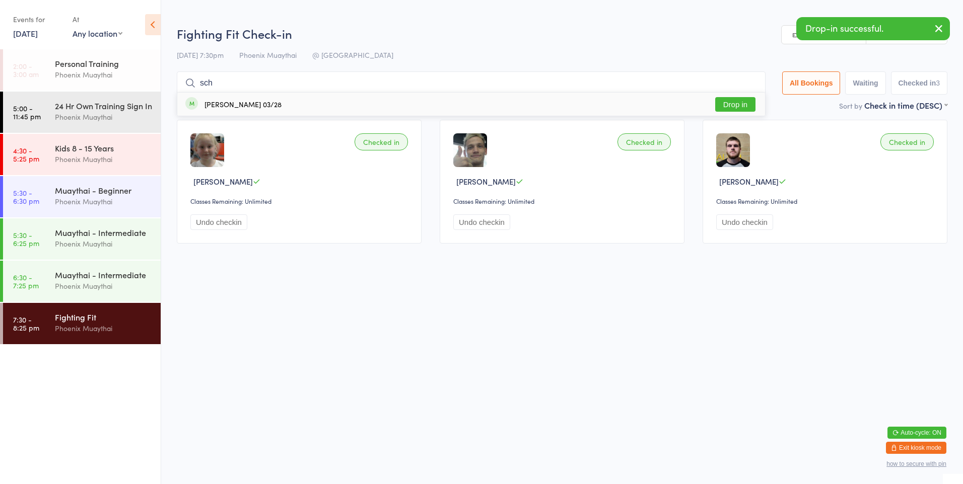
type input "sch"
click at [223, 104] on div "[PERSON_NAME] 03/28" at bounding box center [242, 104] width 77 height 8
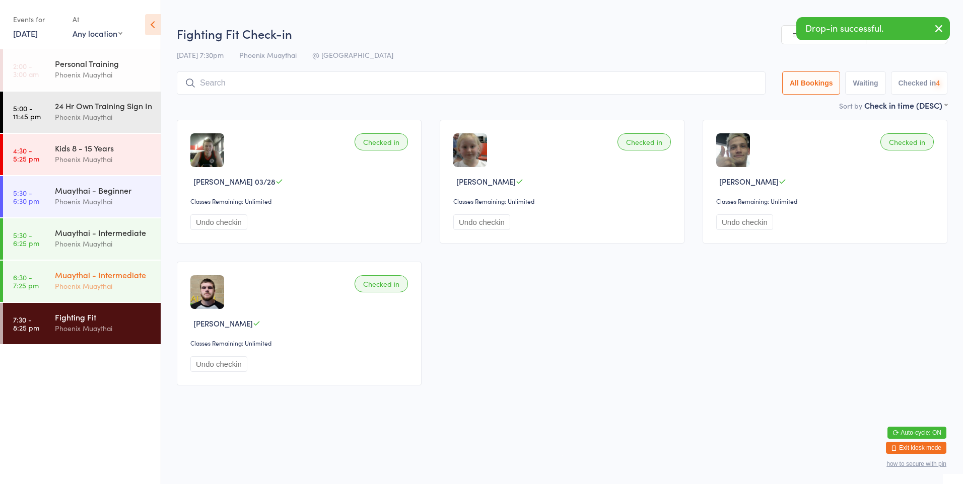
click at [118, 280] on div "Muaythai - Intermediate" at bounding box center [103, 274] width 97 height 11
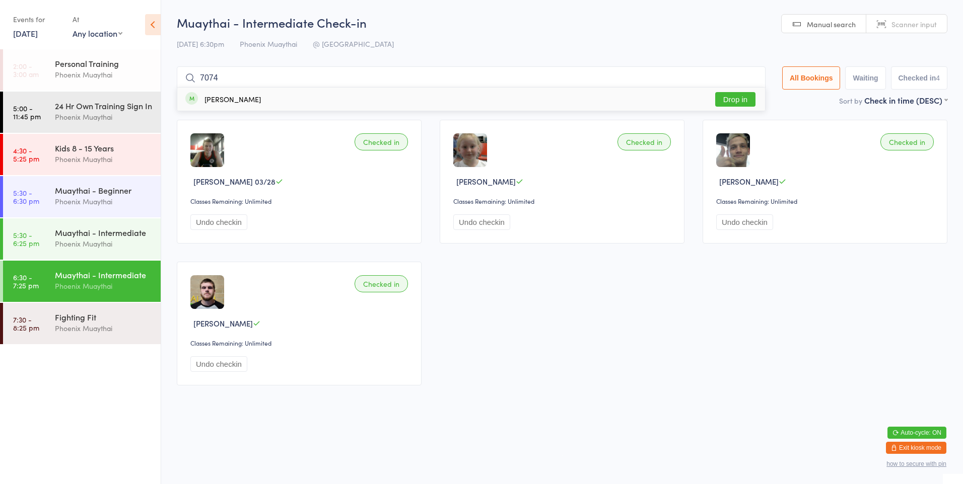
type input "7074"
click at [255, 94] on div "[PERSON_NAME] Drop in" at bounding box center [470, 99] width 587 height 23
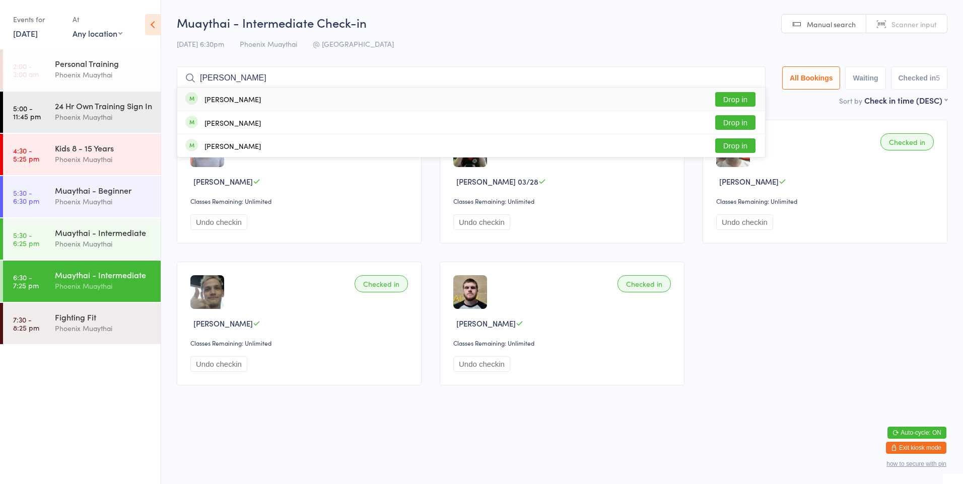
type input "[PERSON_NAME]"
click at [727, 103] on button "Drop in" at bounding box center [735, 99] width 40 height 15
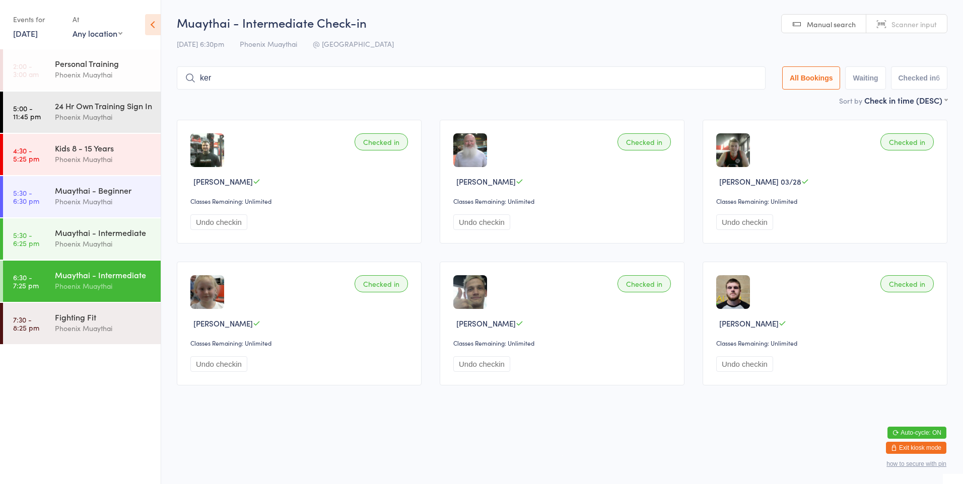
type input "[PERSON_NAME]"
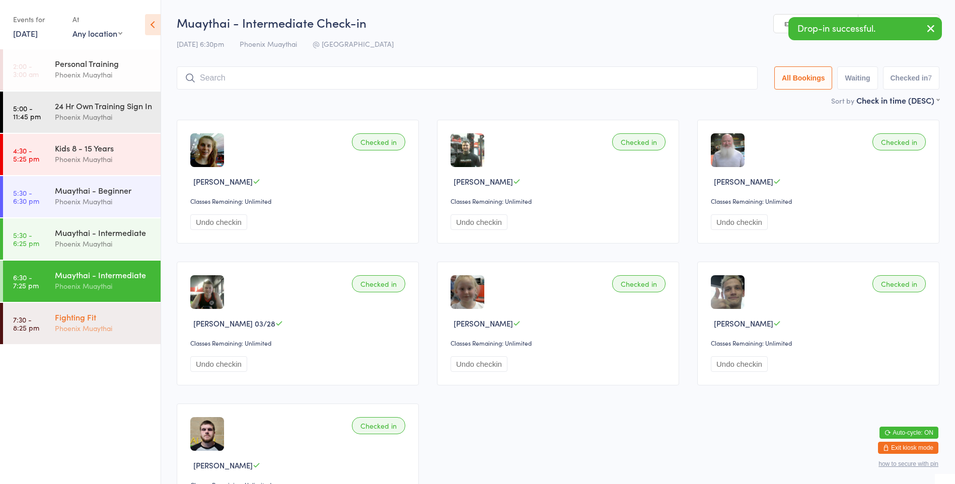
click at [60, 343] on div "Fighting Fit Phoenix Muaythai" at bounding box center [108, 323] width 106 height 40
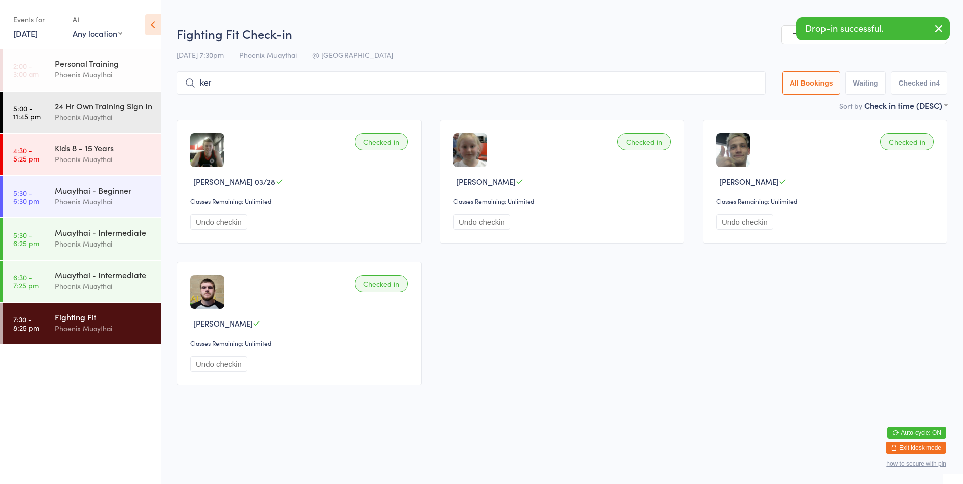
type input "[PERSON_NAME]"
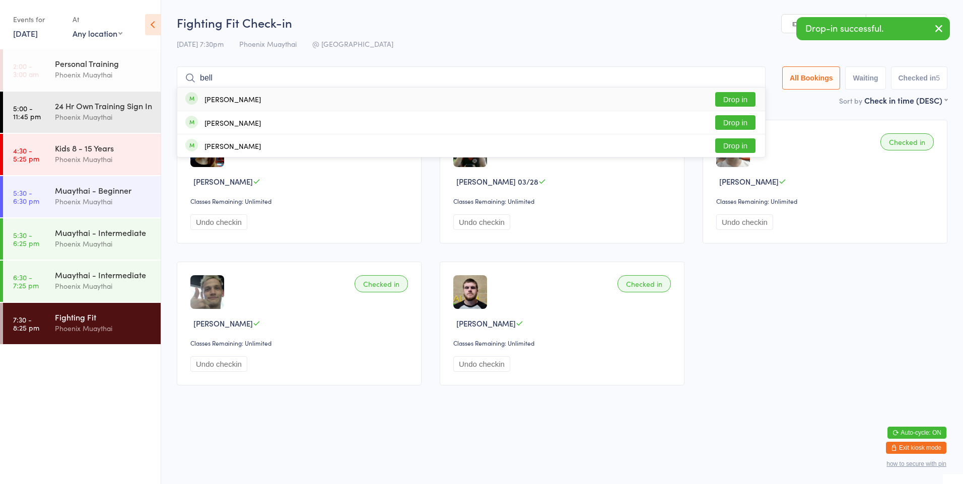
type input "bell"
click at [298, 101] on div "[PERSON_NAME] Drop in" at bounding box center [470, 99] width 587 height 23
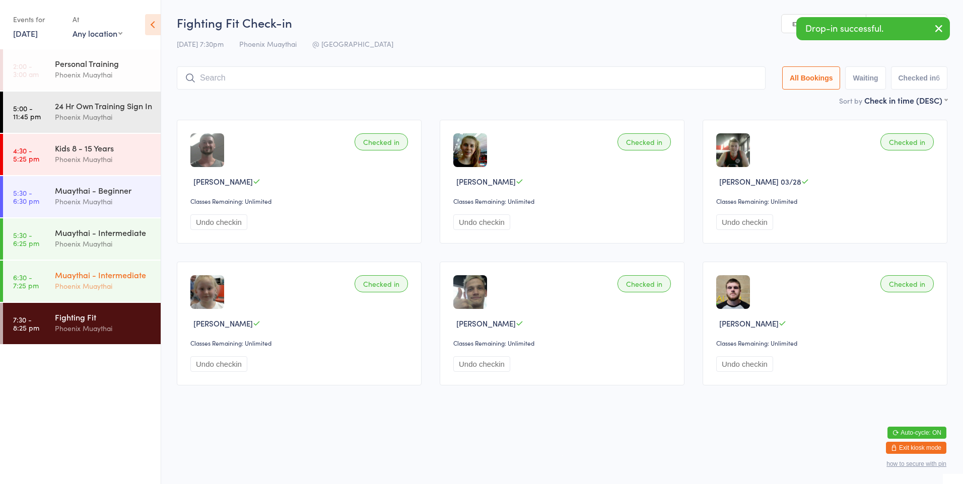
click at [84, 301] on div "Muaythai - Intermediate Phoenix Muaythai" at bounding box center [108, 281] width 106 height 40
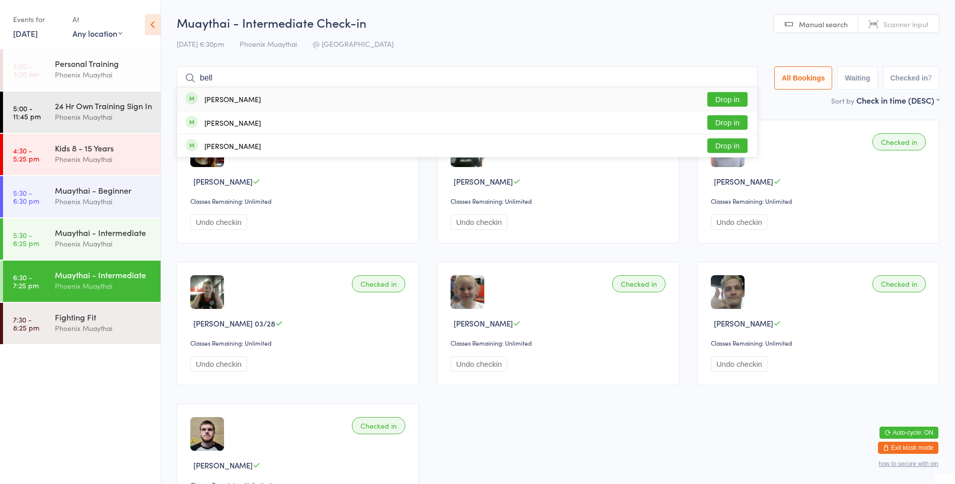
type input "bell"
click at [275, 109] on div "[PERSON_NAME] Drop in" at bounding box center [467, 99] width 580 height 23
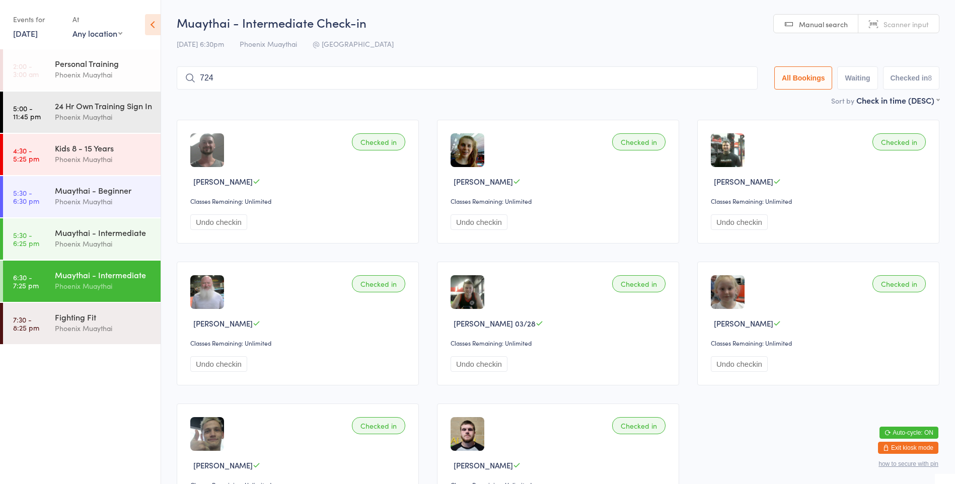
type input "7241"
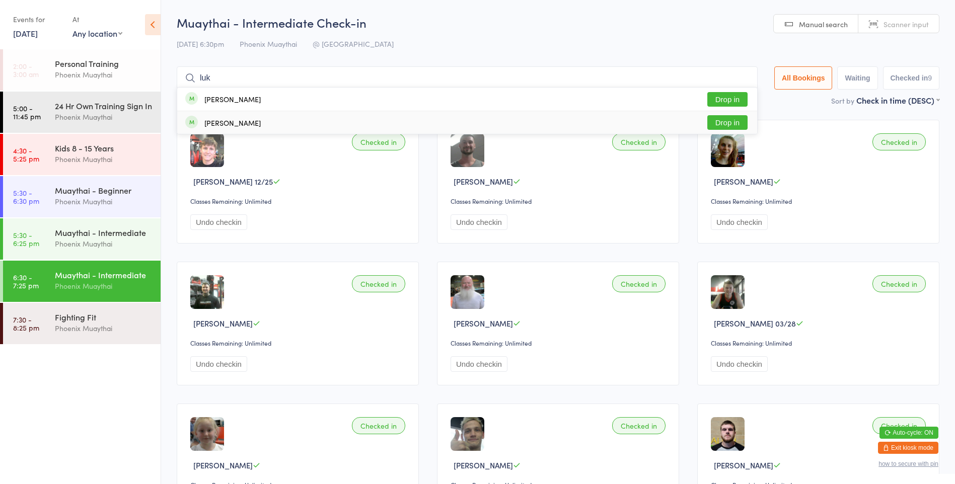
type input "luk"
click at [274, 116] on div "[PERSON_NAME] Drop in" at bounding box center [467, 122] width 580 height 23
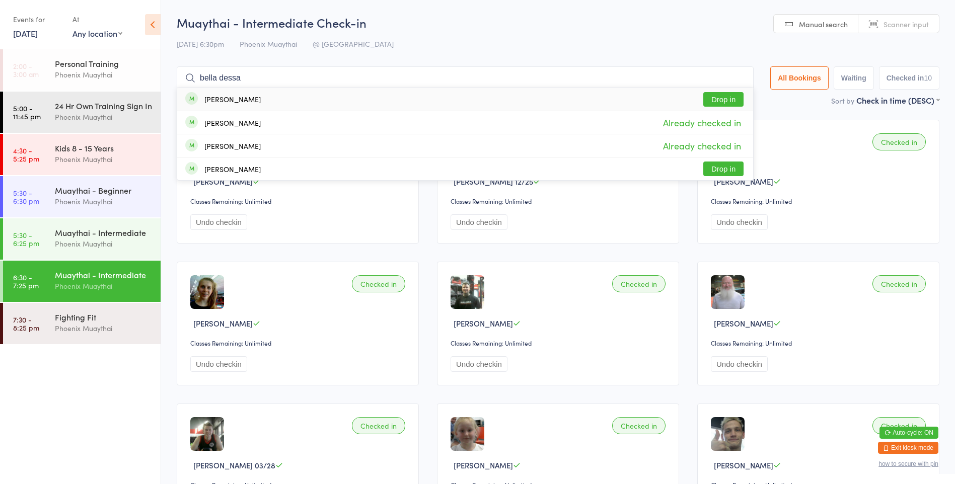
type input "bella dessa"
click at [346, 99] on div "[PERSON_NAME] Drop in" at bounding box center [465, 99] width 576 height 23
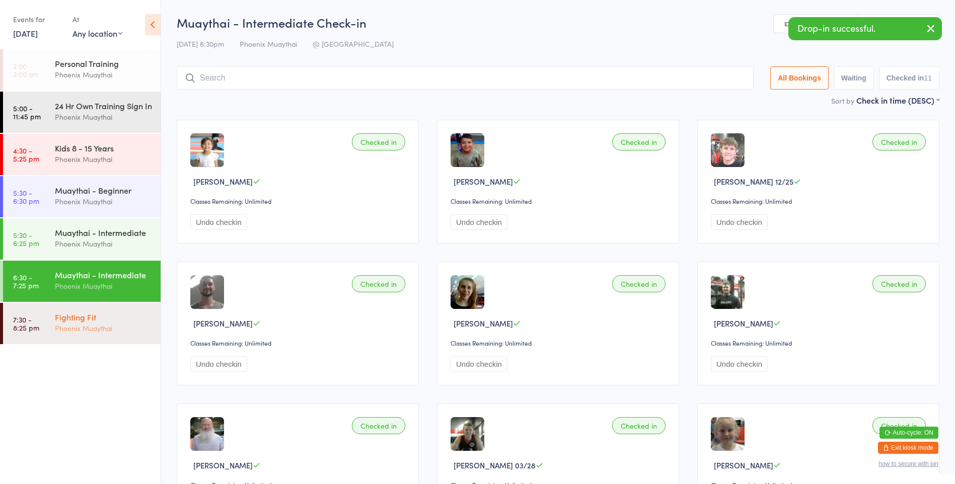
click at [102, 334] on div "Phoenix Muaythai" at bounding box center [103, 329] width 97 height 12
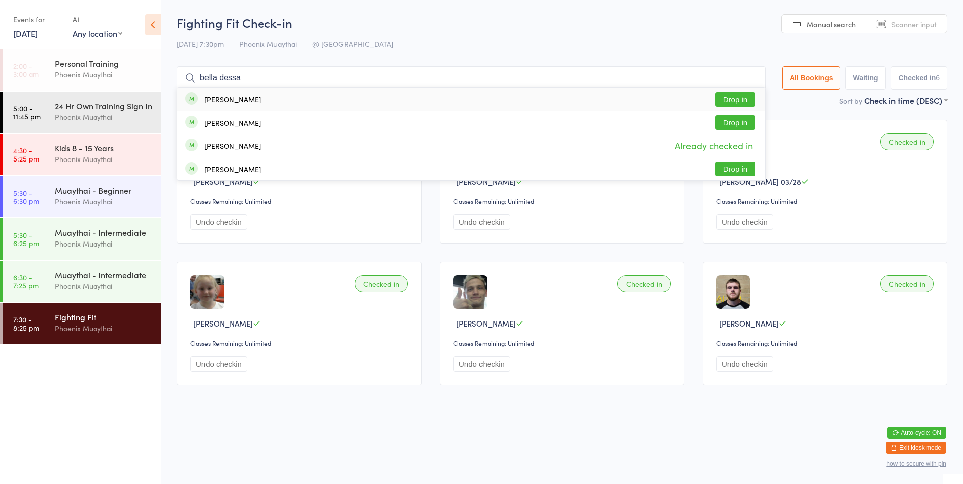
type input "bella dessa"
click at [352, 101] on div "[PERSON_NAME] Drop in" at bounding box center [470, 99] width 587 height 23
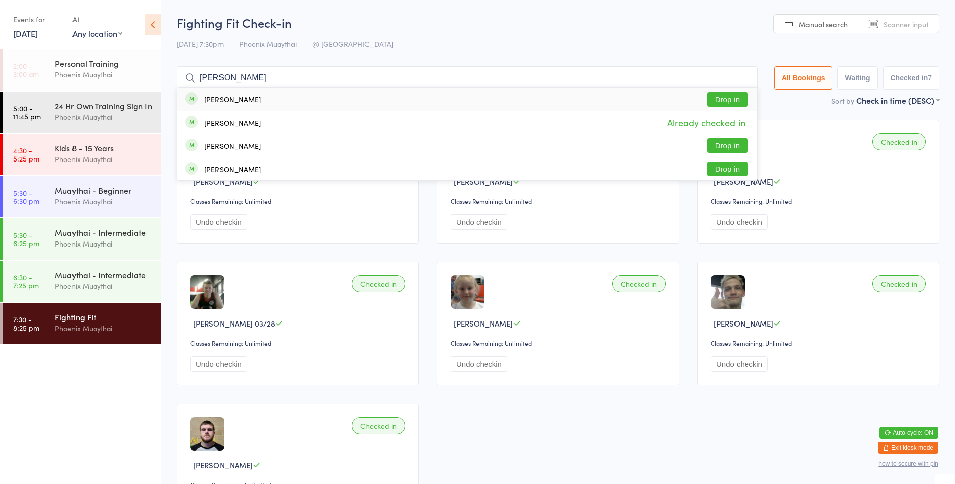
type input "[PERSON_NAME]"
click at [352, 101] on div "[PERSON_NAME] Drop in" at bounding box center [467, 99] width 580 height 23
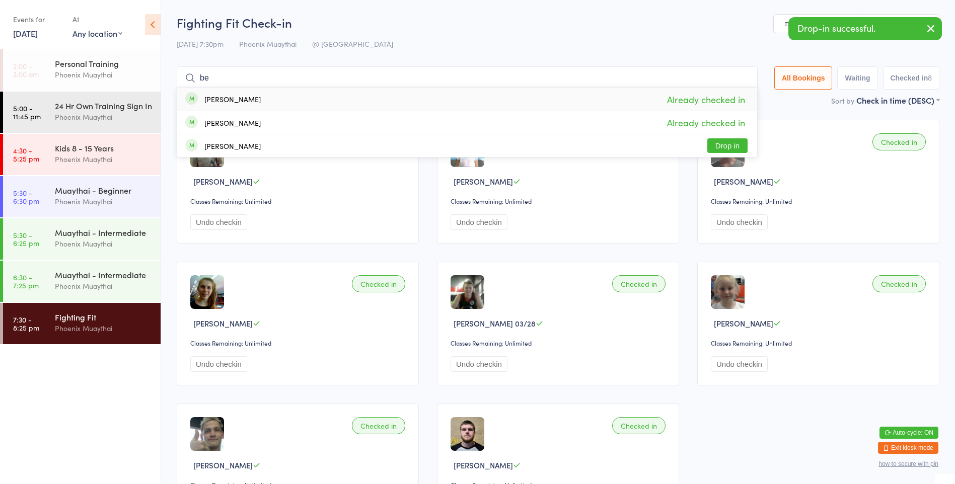
type input "b"
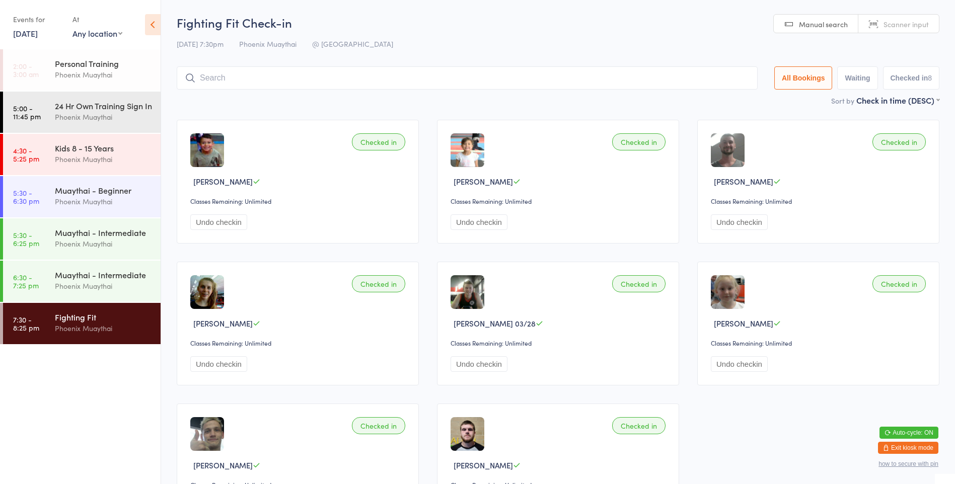
type input "n"
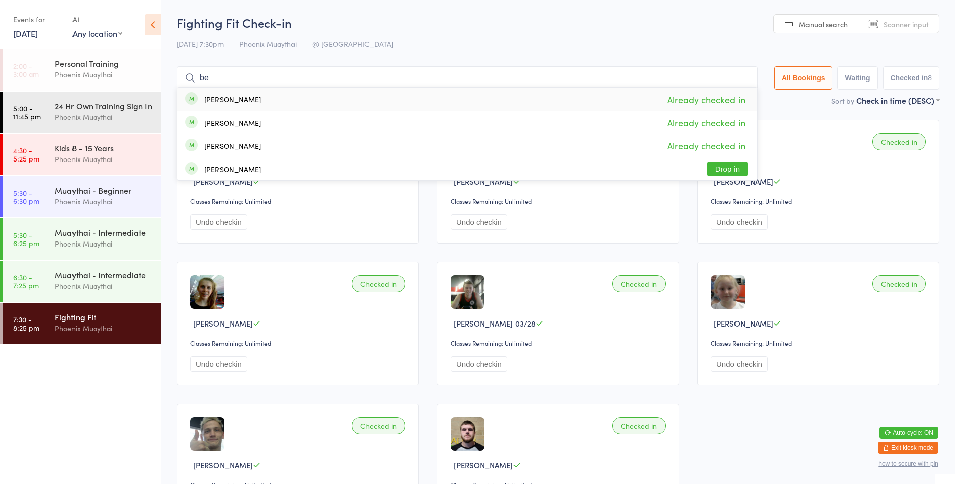
type input "b"
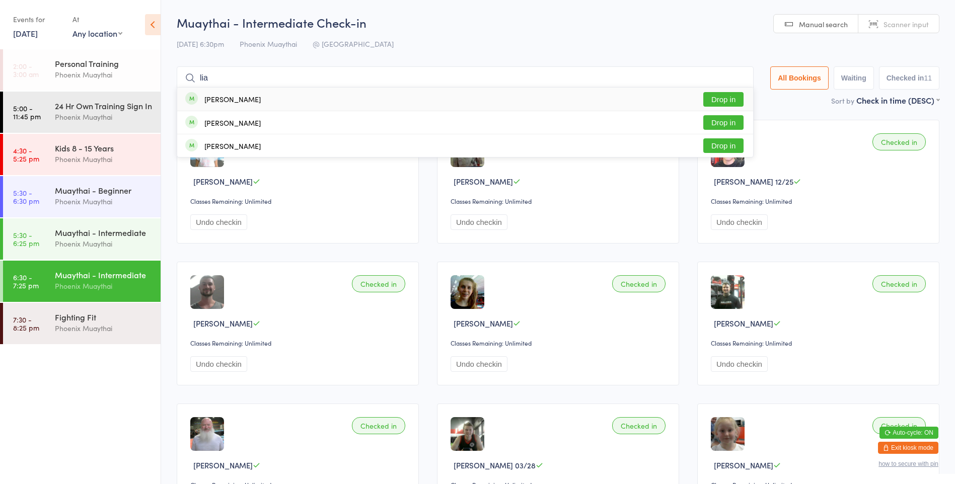
type input "lia"
drag, startPoint x: 275, startPoint y: 95, endPoint x: 252, endPoint y: 119, distance: 33.1
click at [272, 97] on div "[PERSON_NAME] Drop in" at bounding box center [465, 99] width 576 height 23
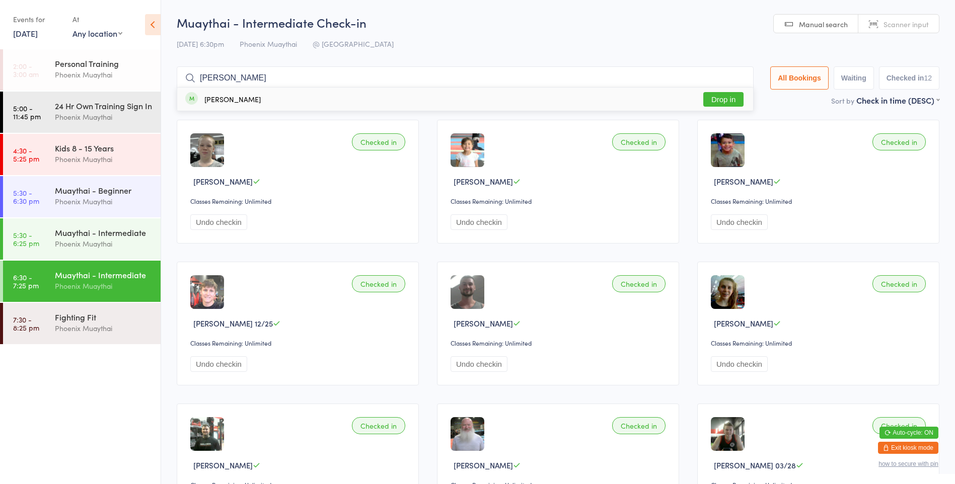
type input "[PERSON_NAME]"
click at [725, 102] on button "Drop in" at bounding box center [723, 99] width 40 height 15
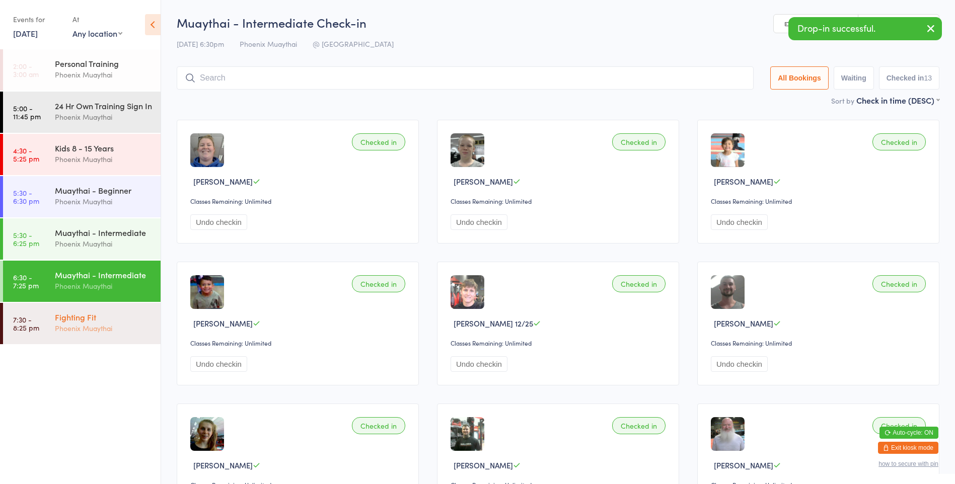
click at [75, 334] on div "Phoenix Muaythai" at bounding box center [103, 329] width 97 height 12
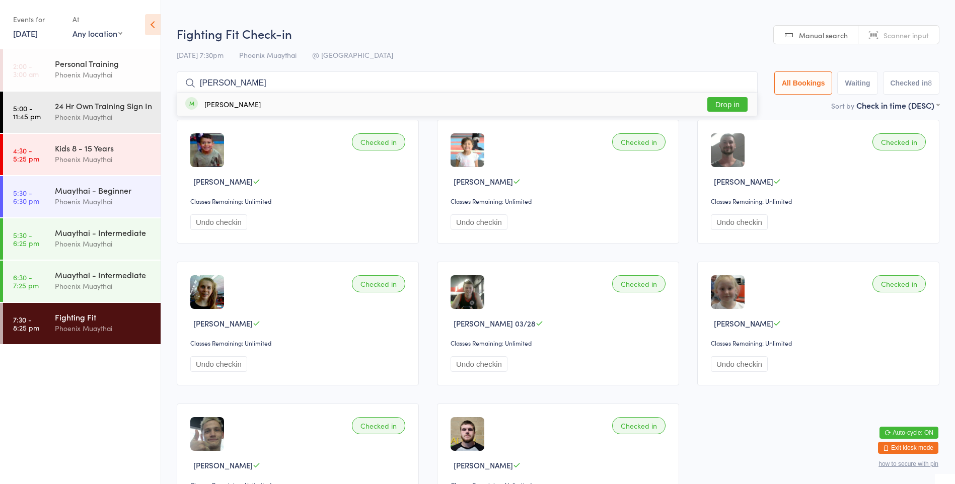
type input "[PERSON_NAME]"
click at [729, 99] on button "Drop in" at bounding box center [727, 104] width 40 height 15
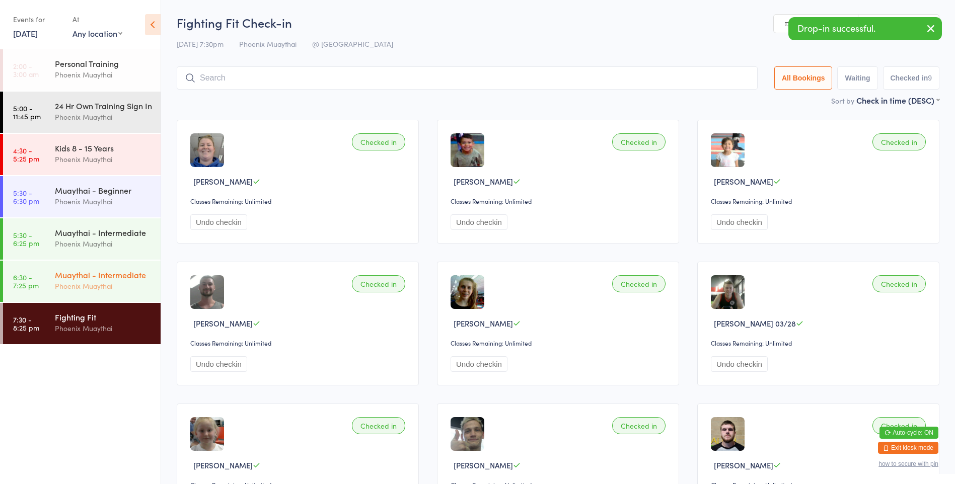
click at [122, 292] on div "Phoenix Muaythai" at bounding box center [103, 286] width 97 height 12
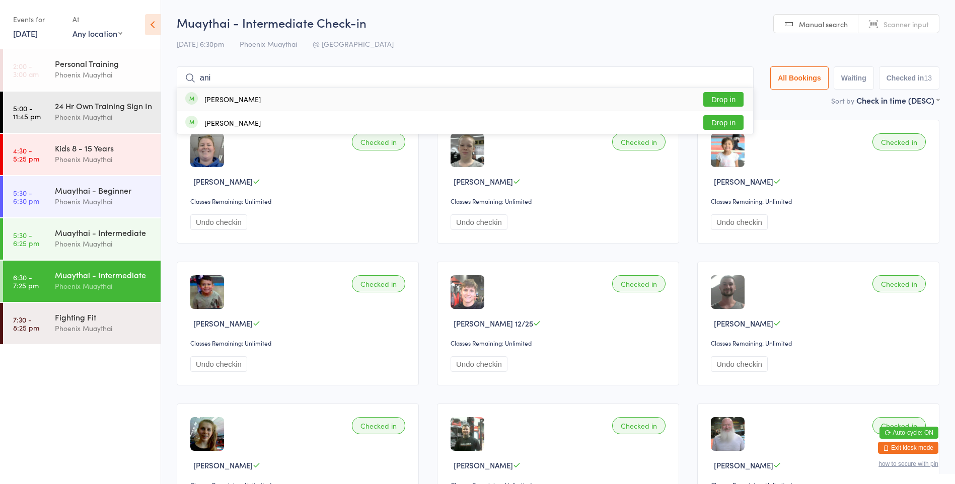
type input "ani"
click at [725, 100] on button "Drop in" at bounding box center [723, 99] width 40 height 15
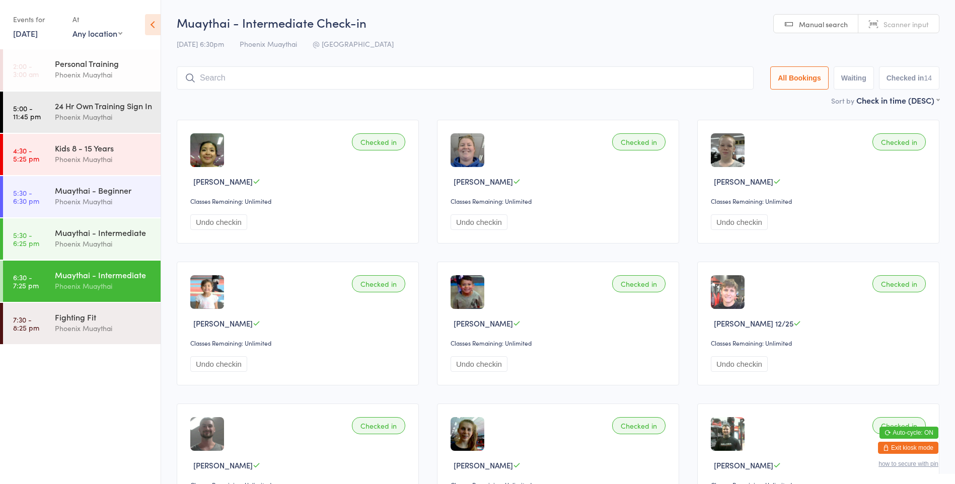
click at [223, 84] on input "search" at bounding box center [465, 77] width 577 height 23
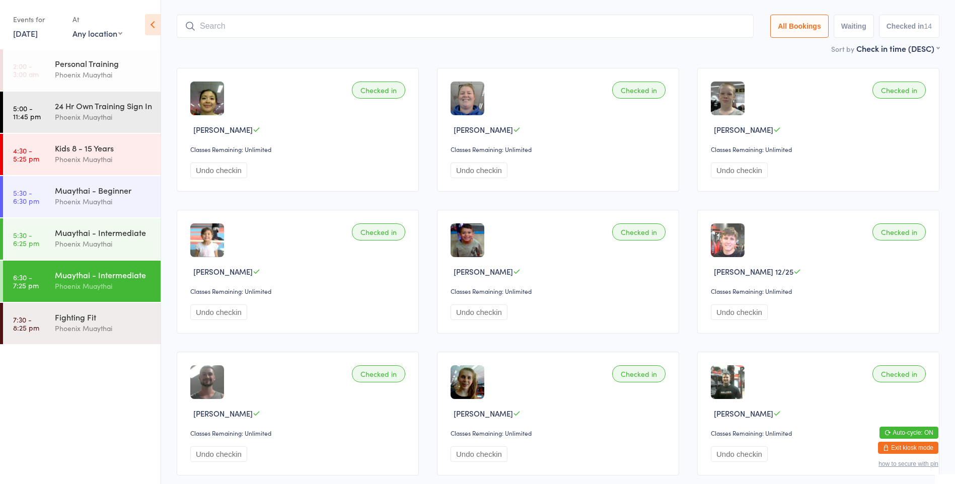
scroll to position [66, 0]
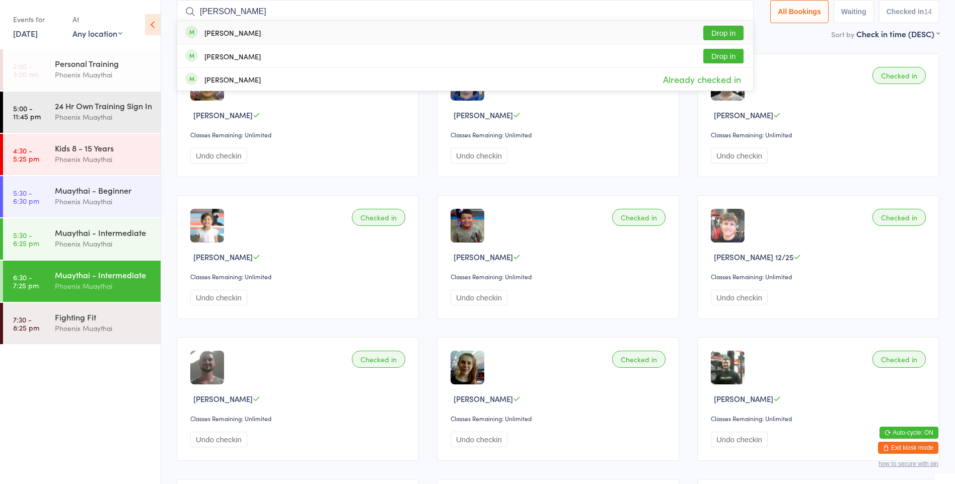
type input "[PERSON_NAME]"
click at [233, 38] on div "[PERSON_NAME]" at bounding box center [223, 32] width 76 height 11
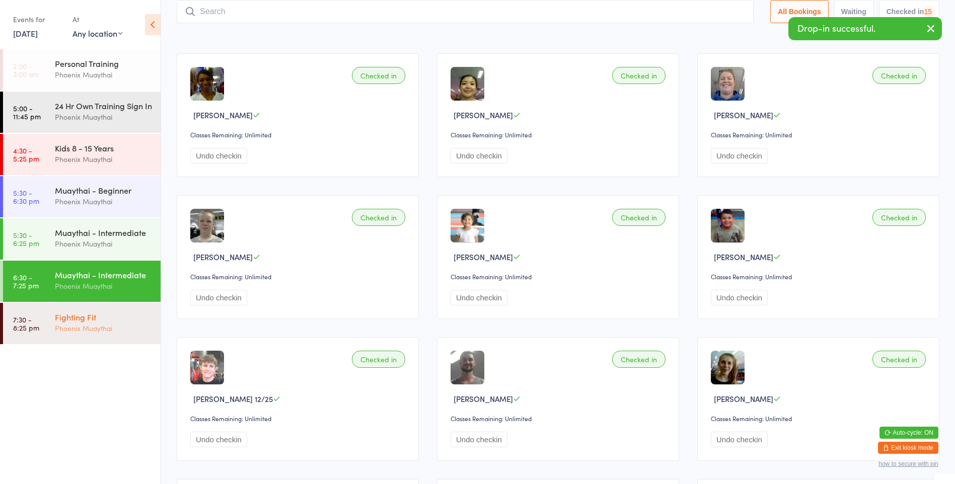
click at [88, 333] on div "Phoenix Muaythai" at bounding box center [103, 329] width 97 height 12
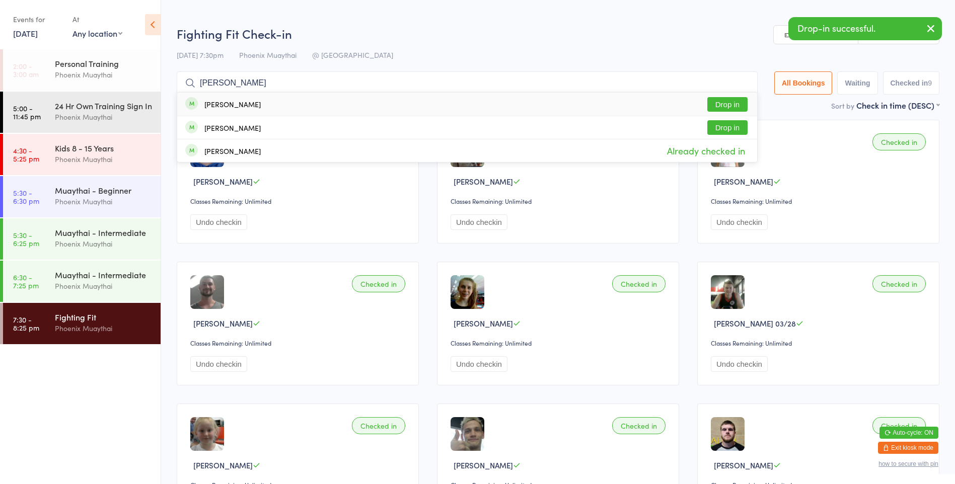
type input "[PERSON_NAME]"
click at [235, 104] on div "[PERSON_NAME]" at bounding box center [232, 104] width 56 height 8
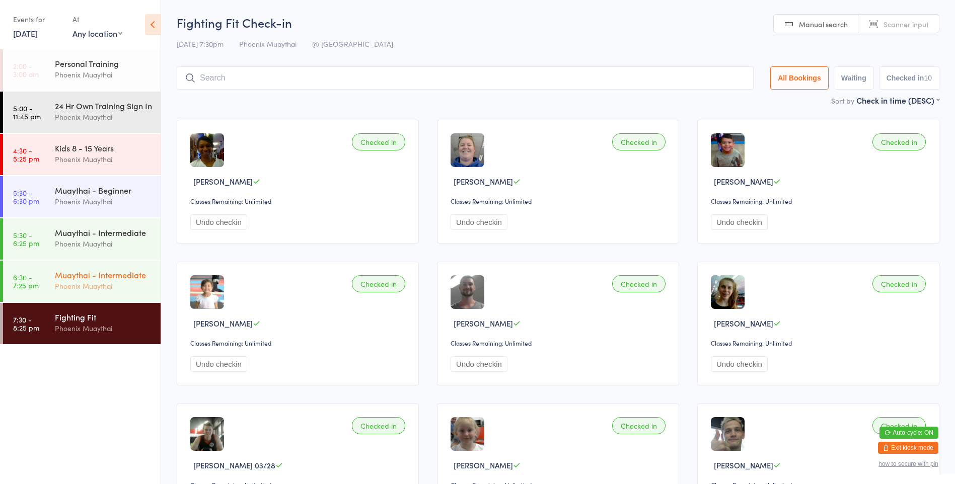
click at [142, 292] on div "Phoenix Muaythai" at bounding box center [103, 286] width 97 height 12
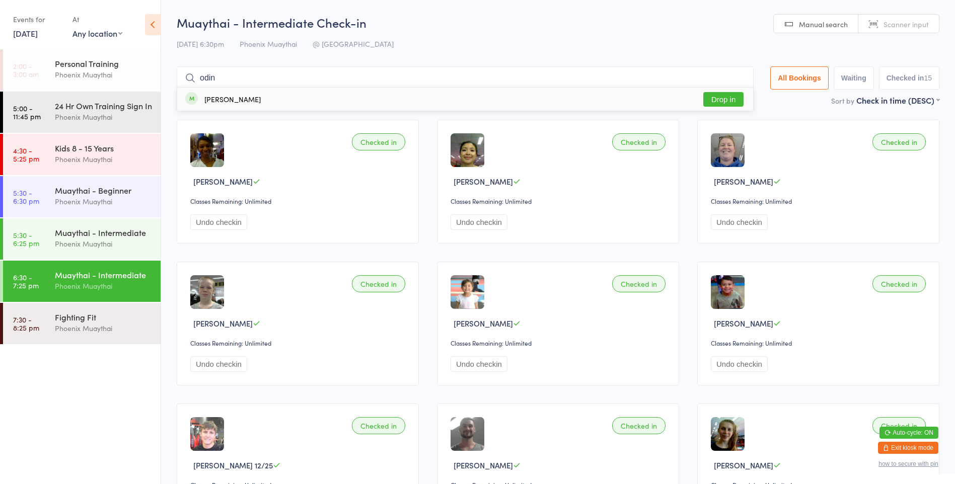
type input "odin"
click at [227, 106] on div "[PERSON_NAME] Drop in" at bounding box center [465, 99] width 576 height 23
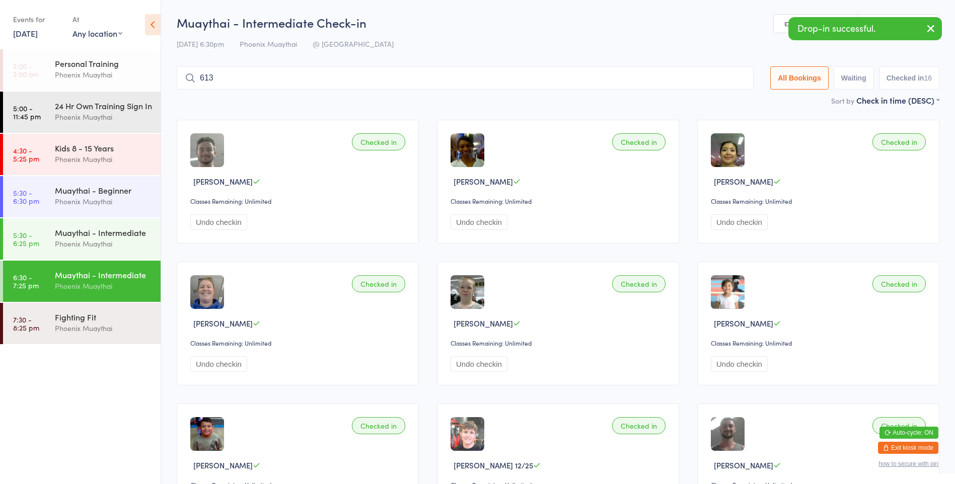
type input "6134"
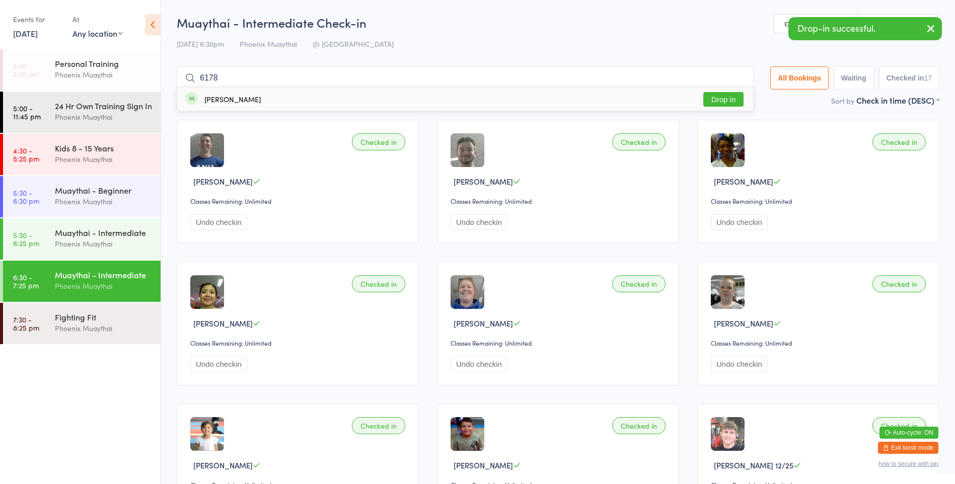
type input "6178"
click at [732, 104] on button "Drop in" at bounding box center [723, 99] width 40 height 15
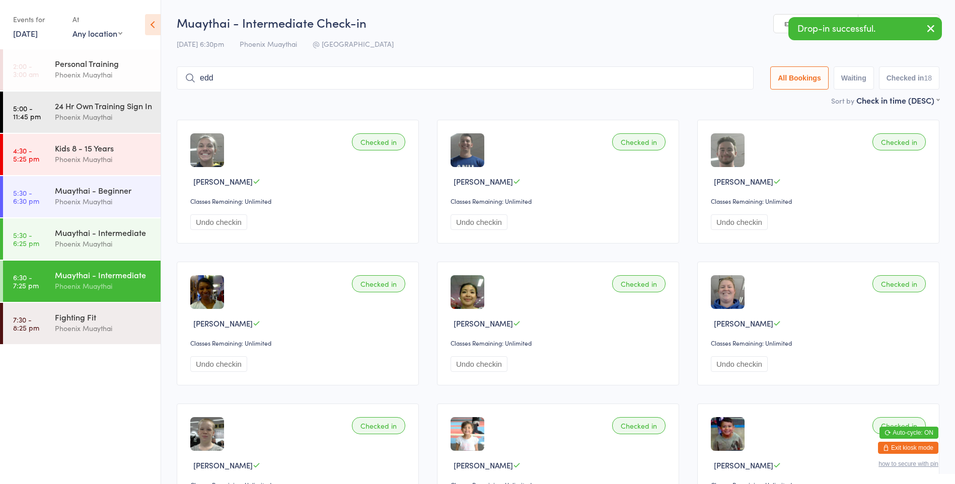
type input "eddy"
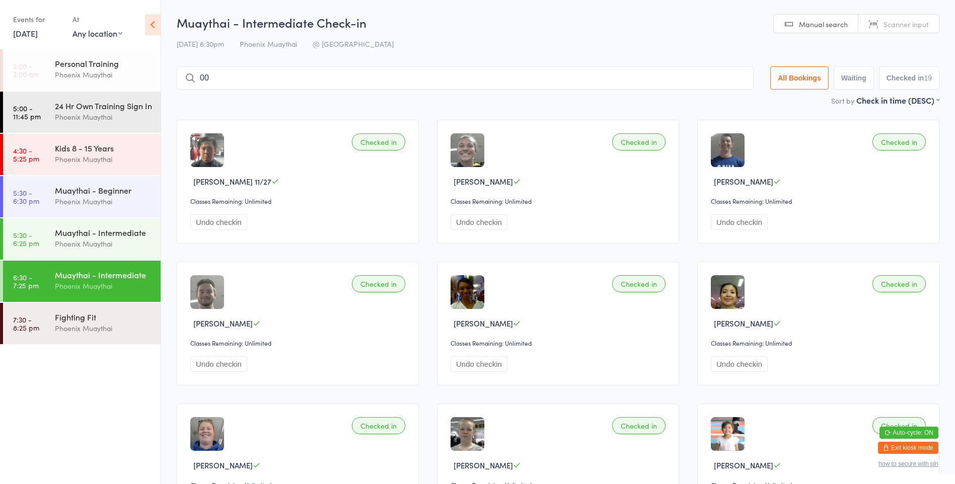
type input "003"
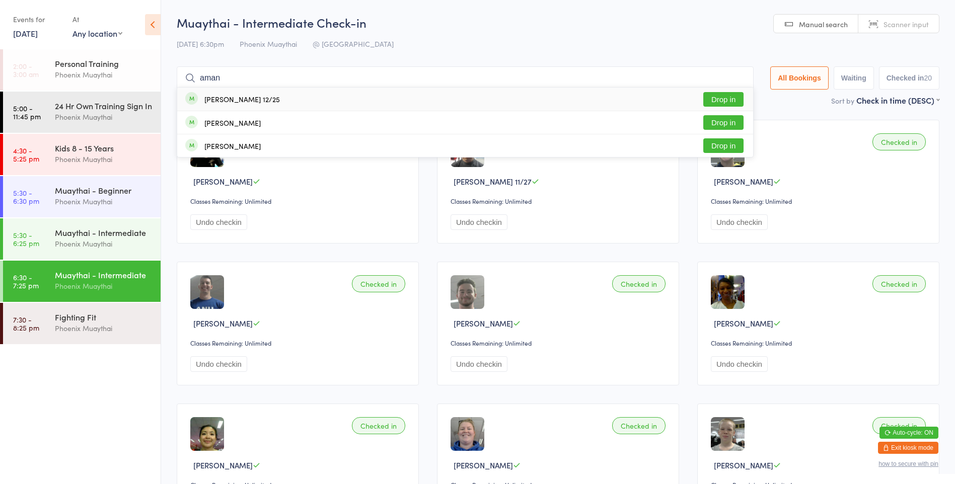
type input "aman"
click at [305, 94] on div "[PERSON_NAME] 12/25 Drop in" at bounding box center [465, 99] width 576 height 23
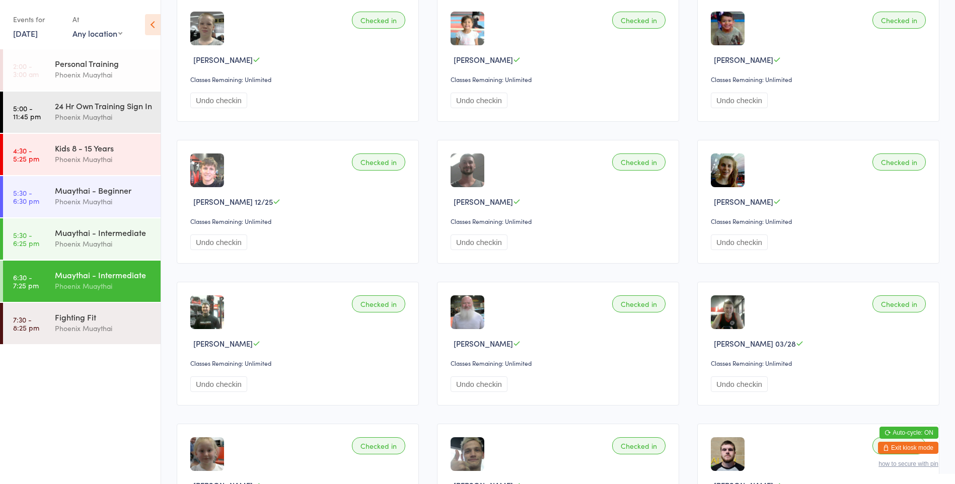
scroll to position [530, 0]
